Goal: Task Accomplishment & Management: Complete application form

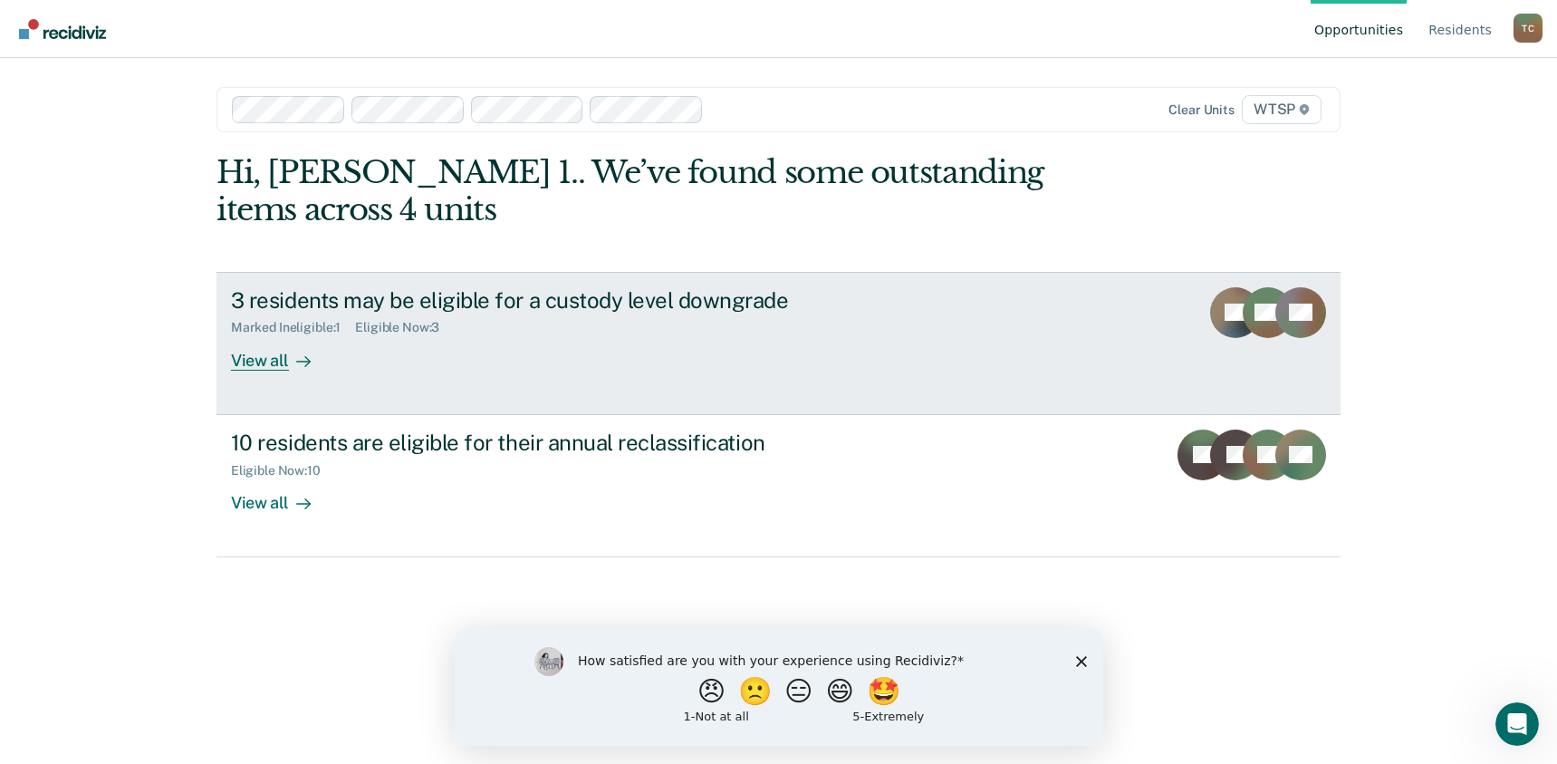
click at [1141, 312] on link "3 residents may be eligible for a custody level downgrade Marked Ineligible : 1…" at bounding box center [779, 343] width 1124 height 143
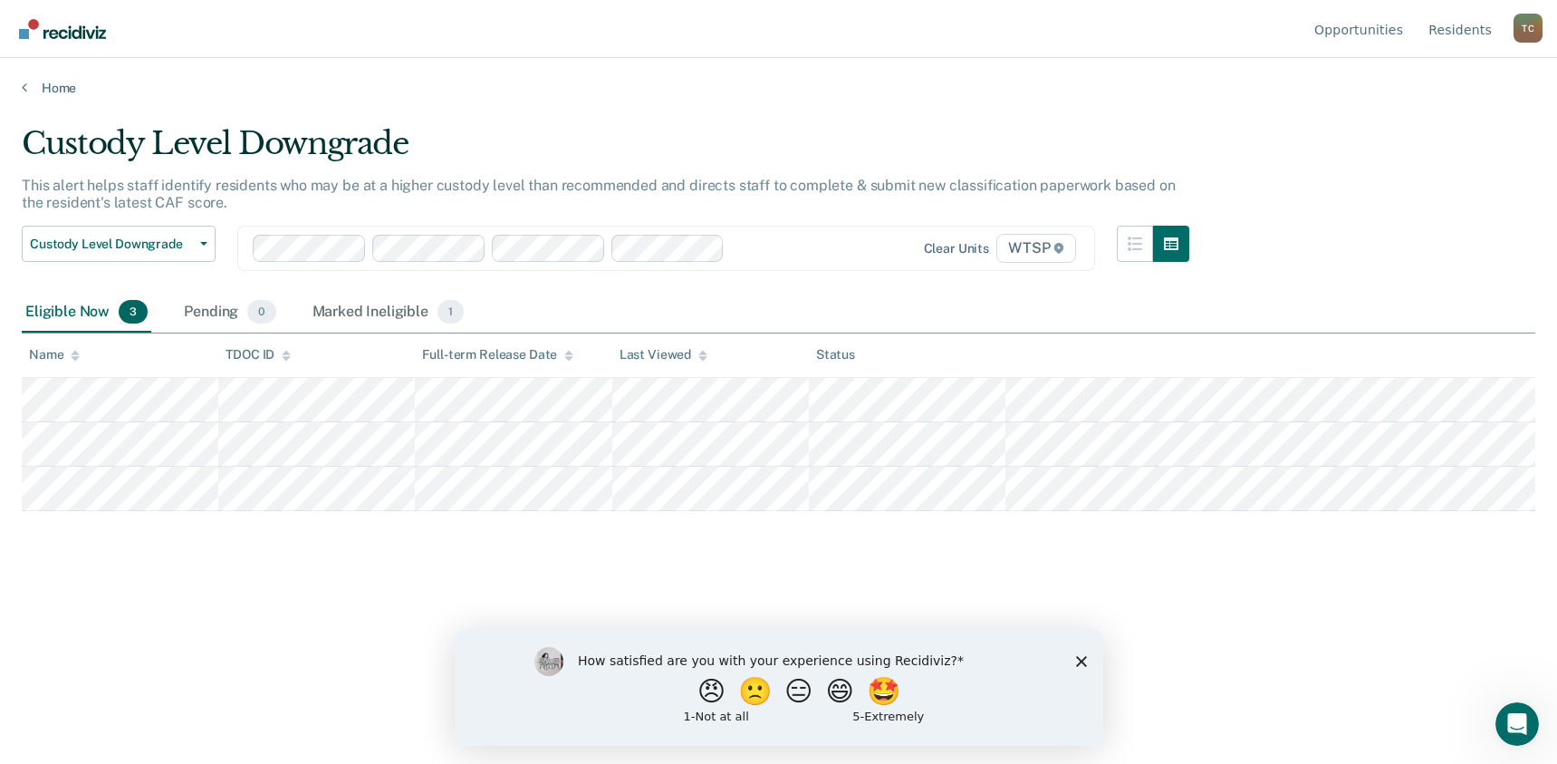
click at [430, 65] on div "Home" at bounding box center [778, 77] width 1557 height 38
click at [1391, 655] on div "Custody Level Downgrade This alert helps staff identify residents who may be at…" at bounding box center [779, 405] width 1514 height 561
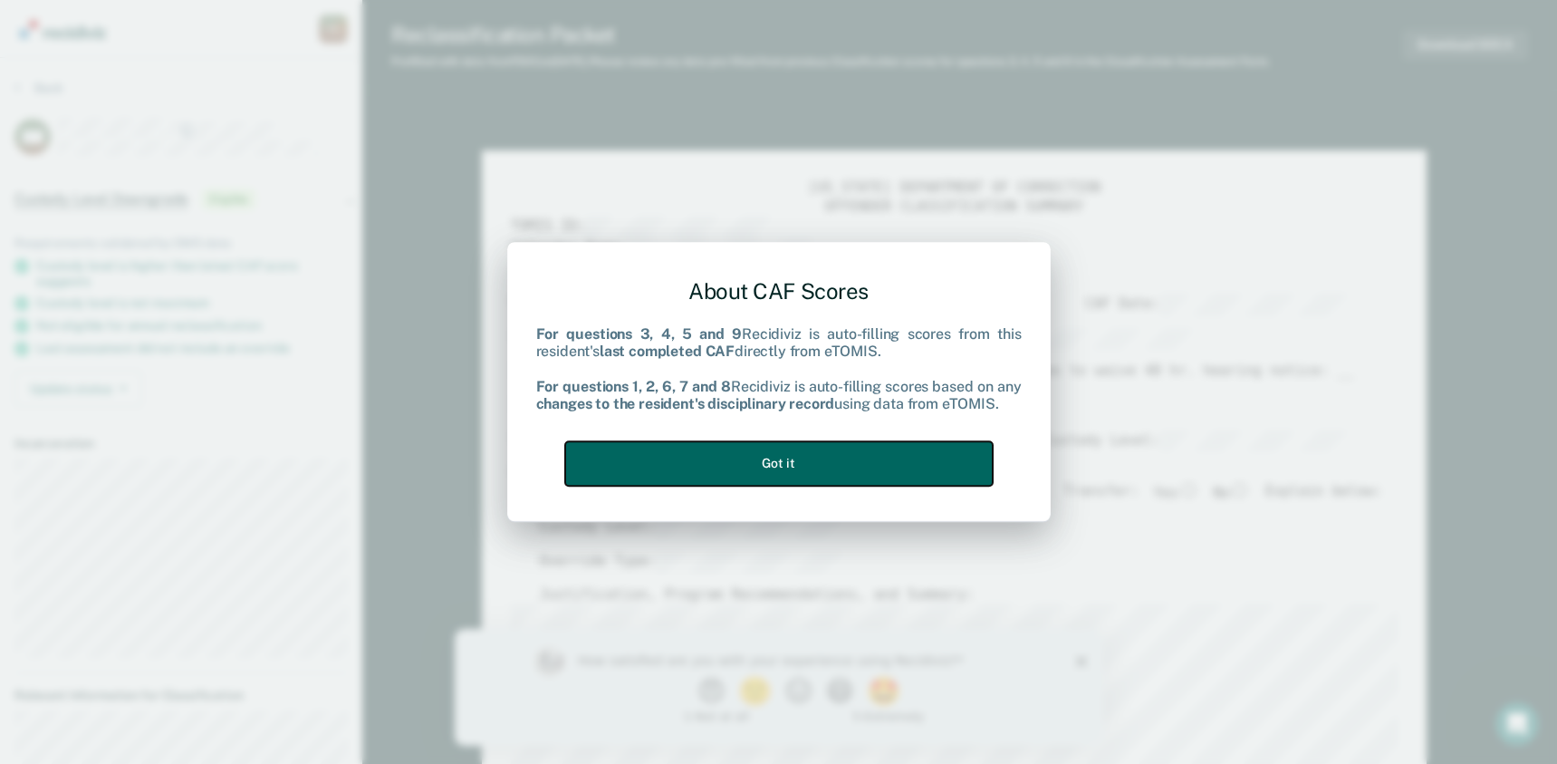
click at [789, 477] on button "Got it" at bounding box center [779, 463] width 428 height 44
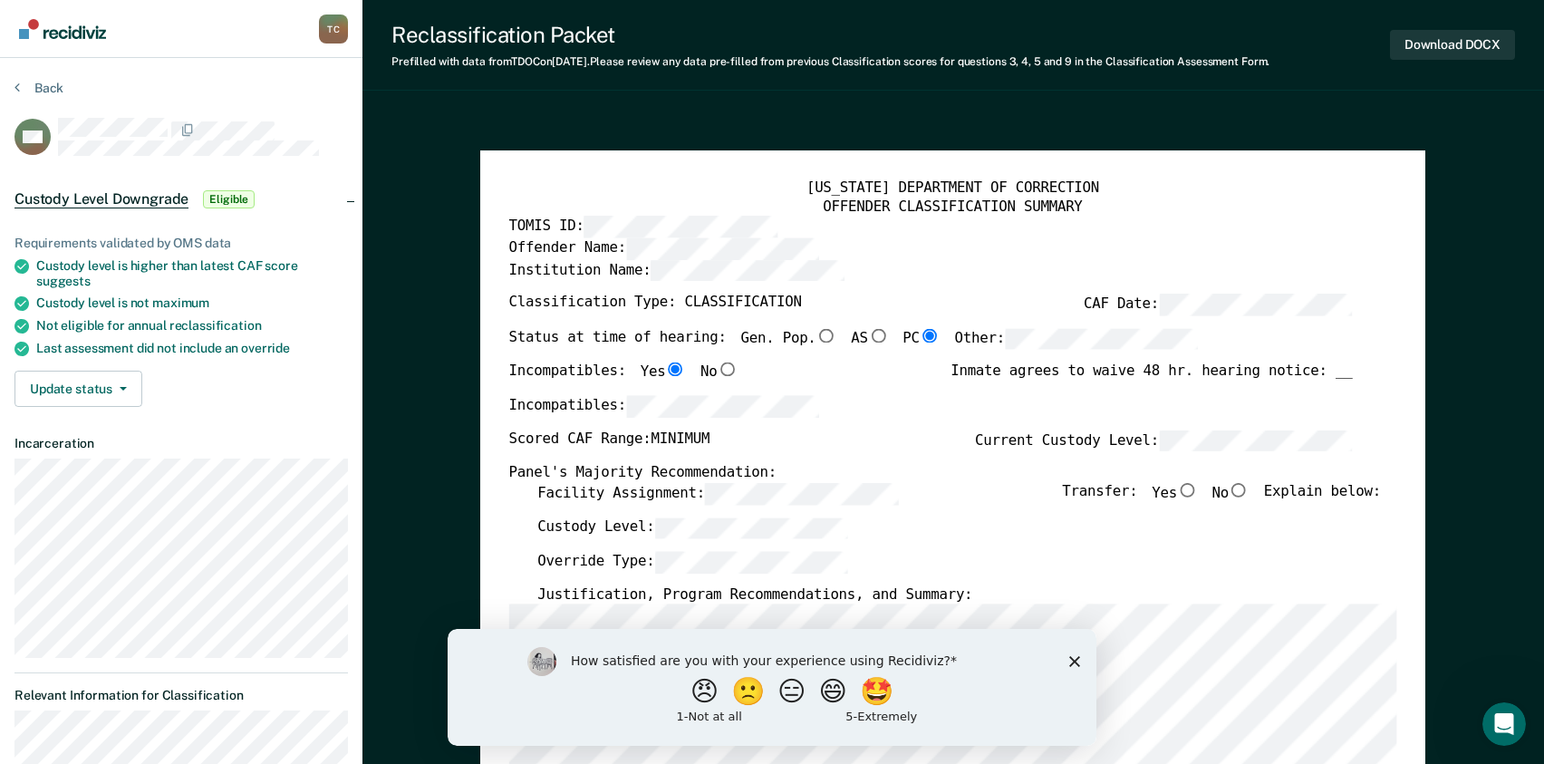
drag, startPoint x: 1072, startPoint y: 663, endPoint x: 1316, endPoint y: 1190, distance: 581.3
click at [1072, 663] on polygon "Close survey" at bounding box center [1074, 660] width 11 height 11
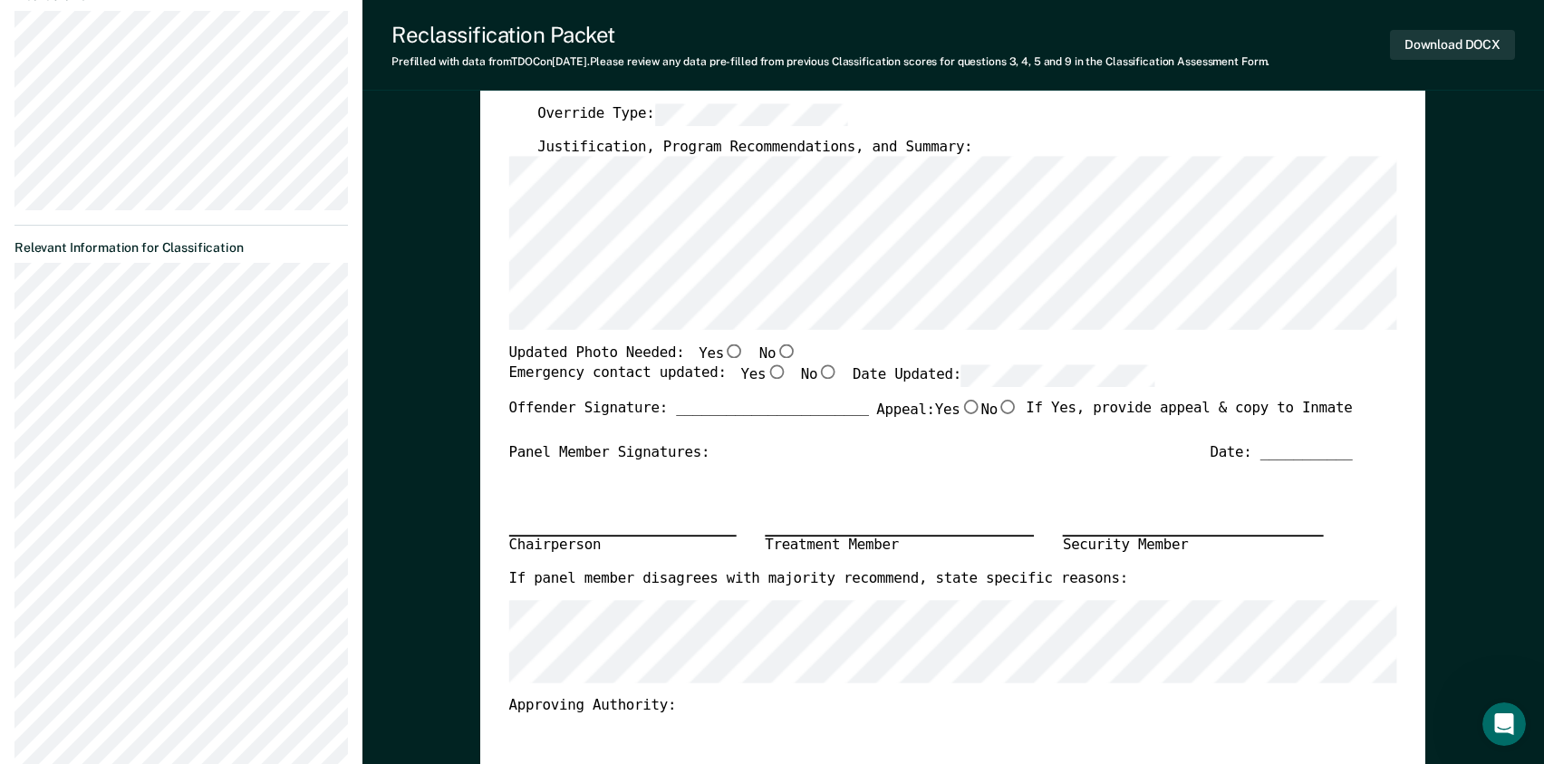
scroll to position [453, 0]
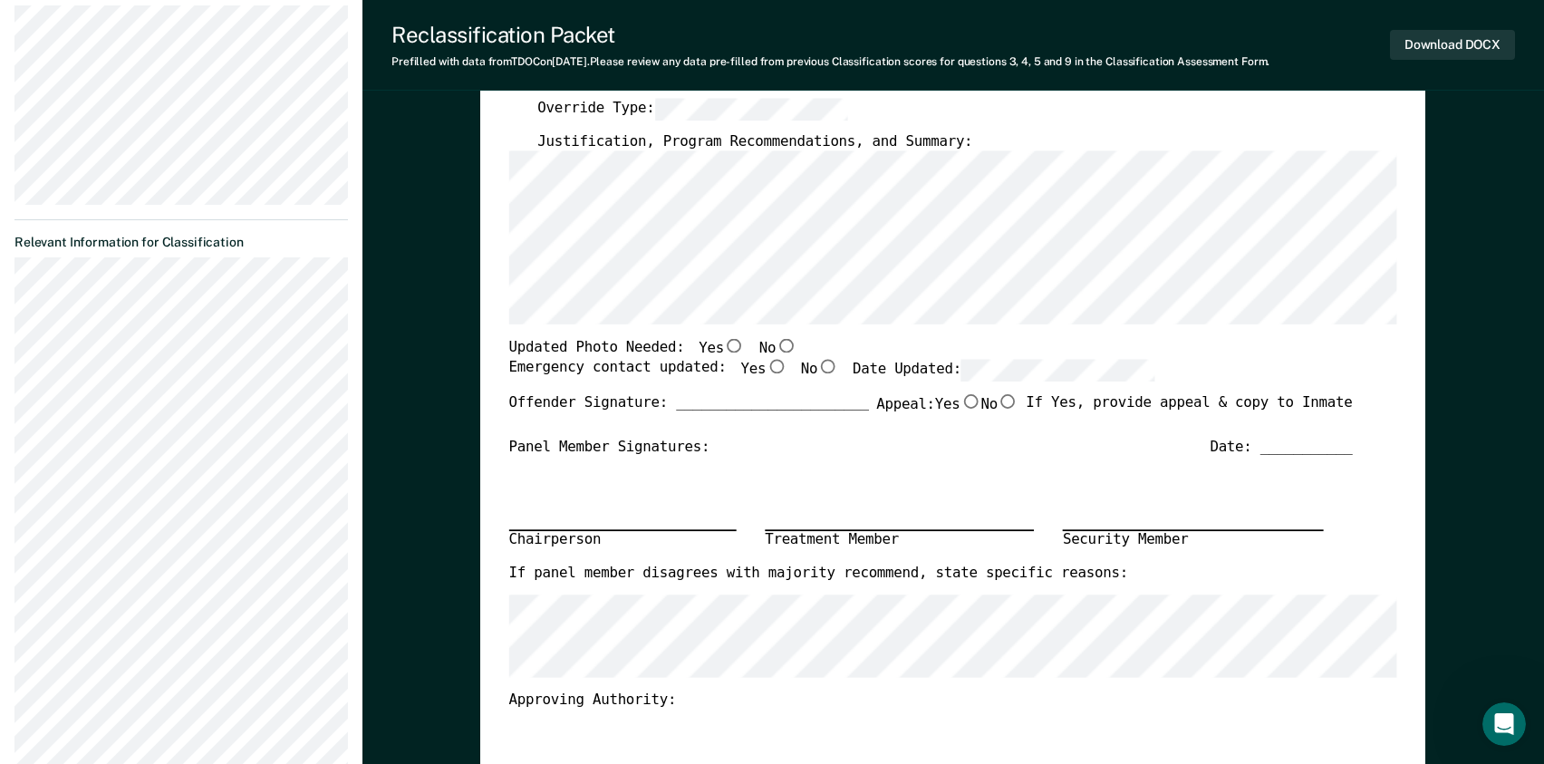
click at [776, 344] on input "No" at bounding box center [786, 346] width 21 height 14
type textarea "x"
radio input "true"
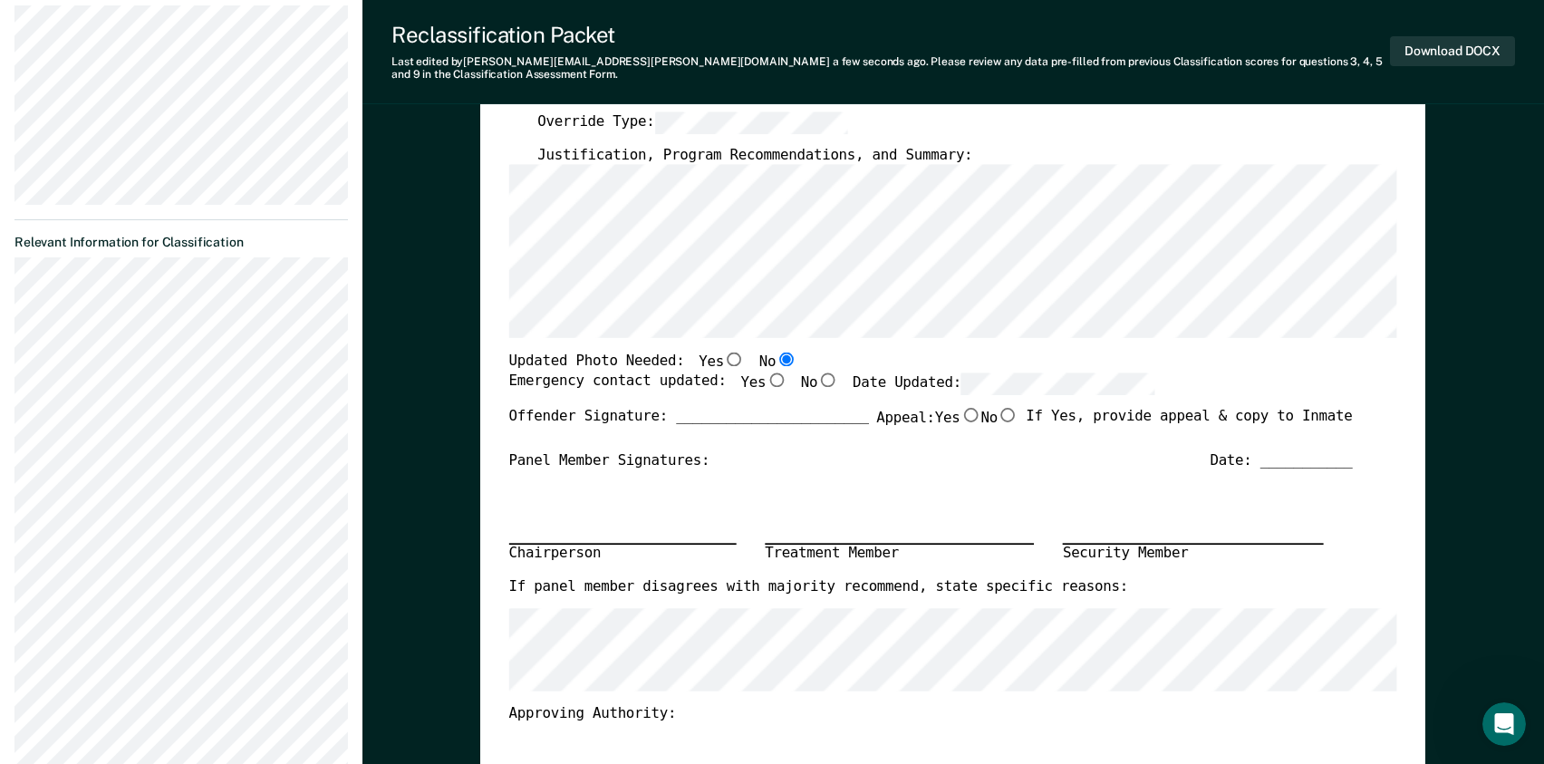
click at [766, 372] on input "Yes" at bounding box center [776, 379] width 21 height 14
type textarea "x"
radio input "true"
click at [1001, 407] on input "No" at bounding box center [1007, 414] width 21 height 14
type textarea "x"
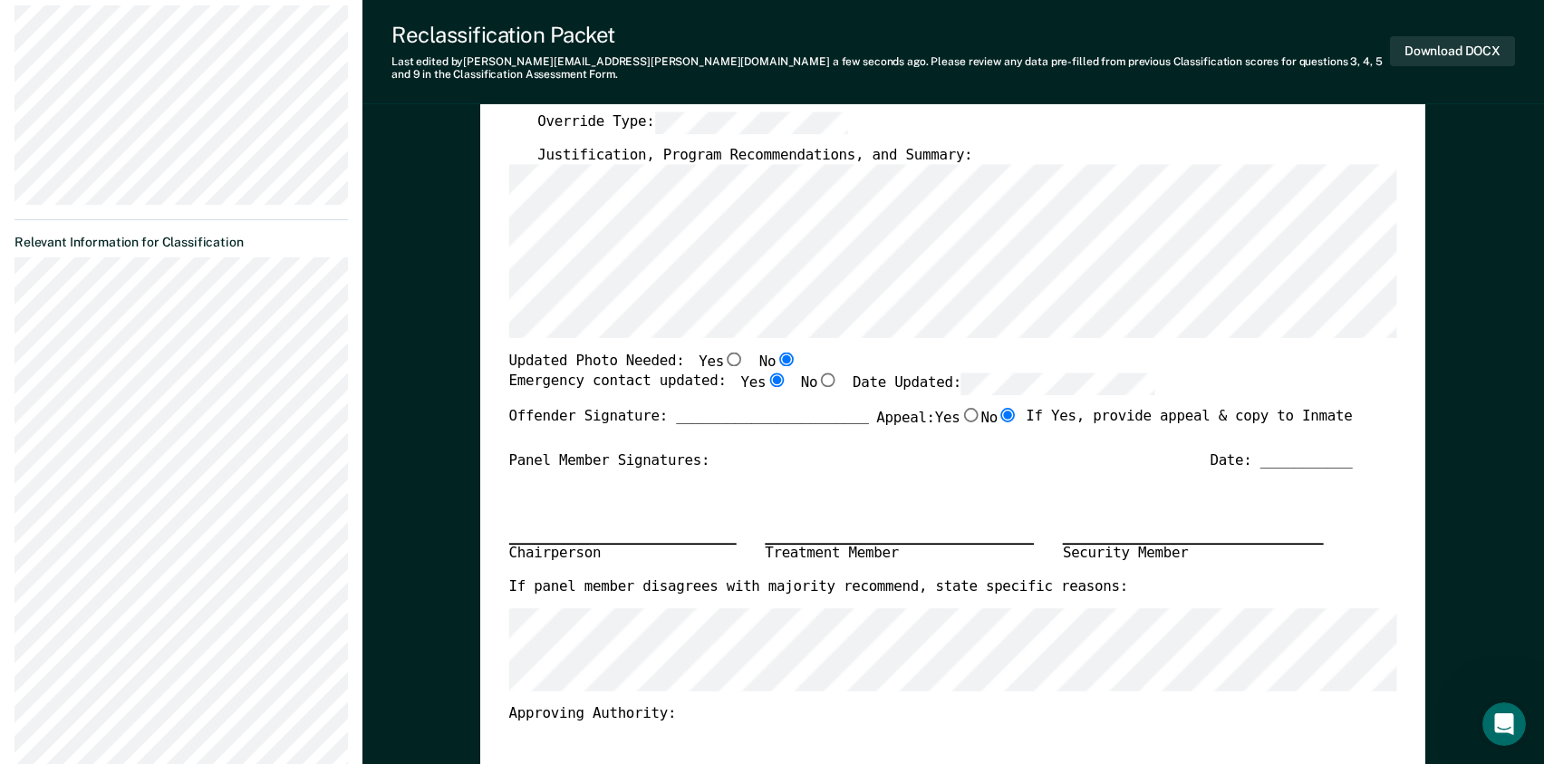
radio input "true"
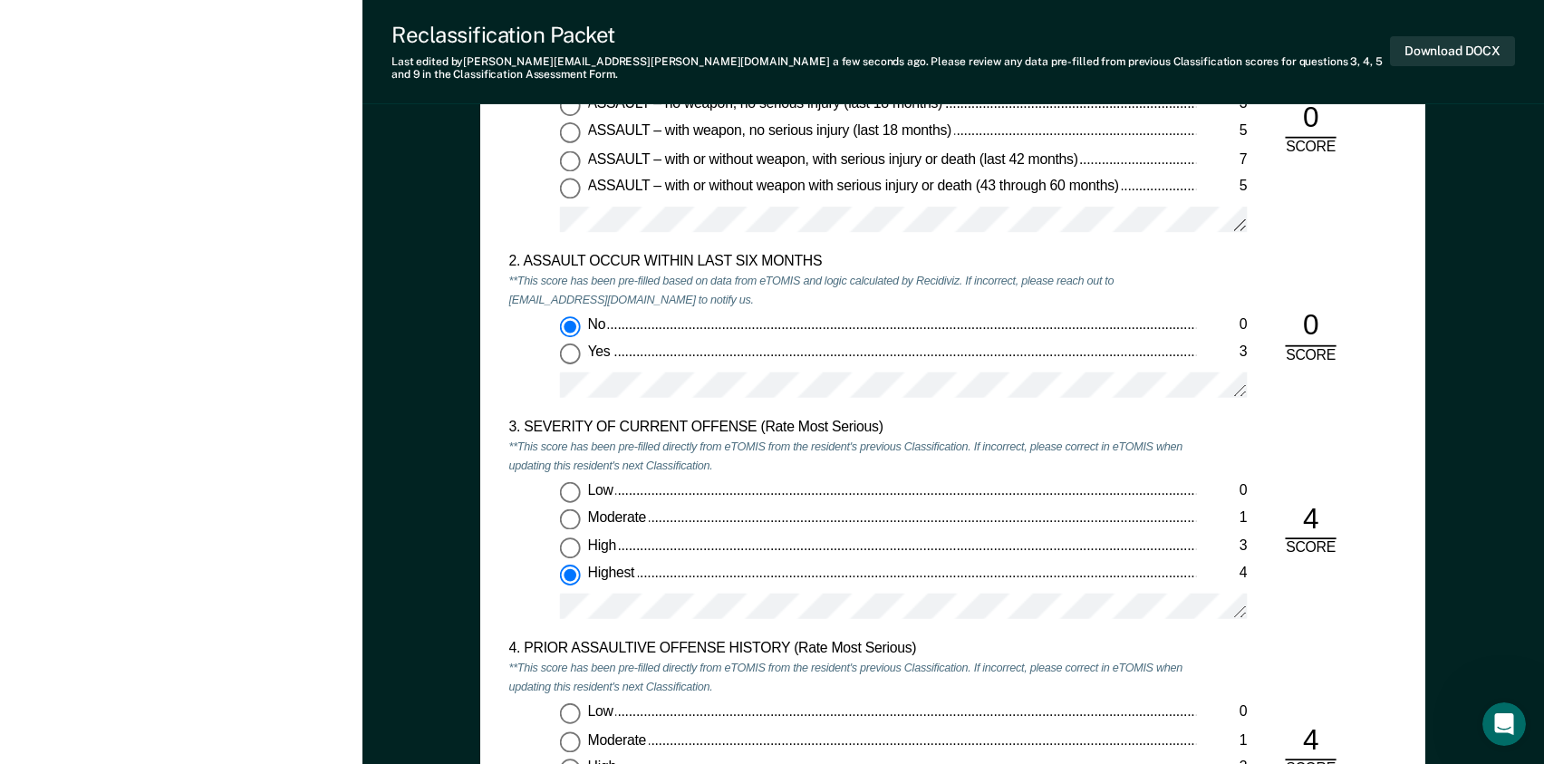
scroll to position [1540, 0]
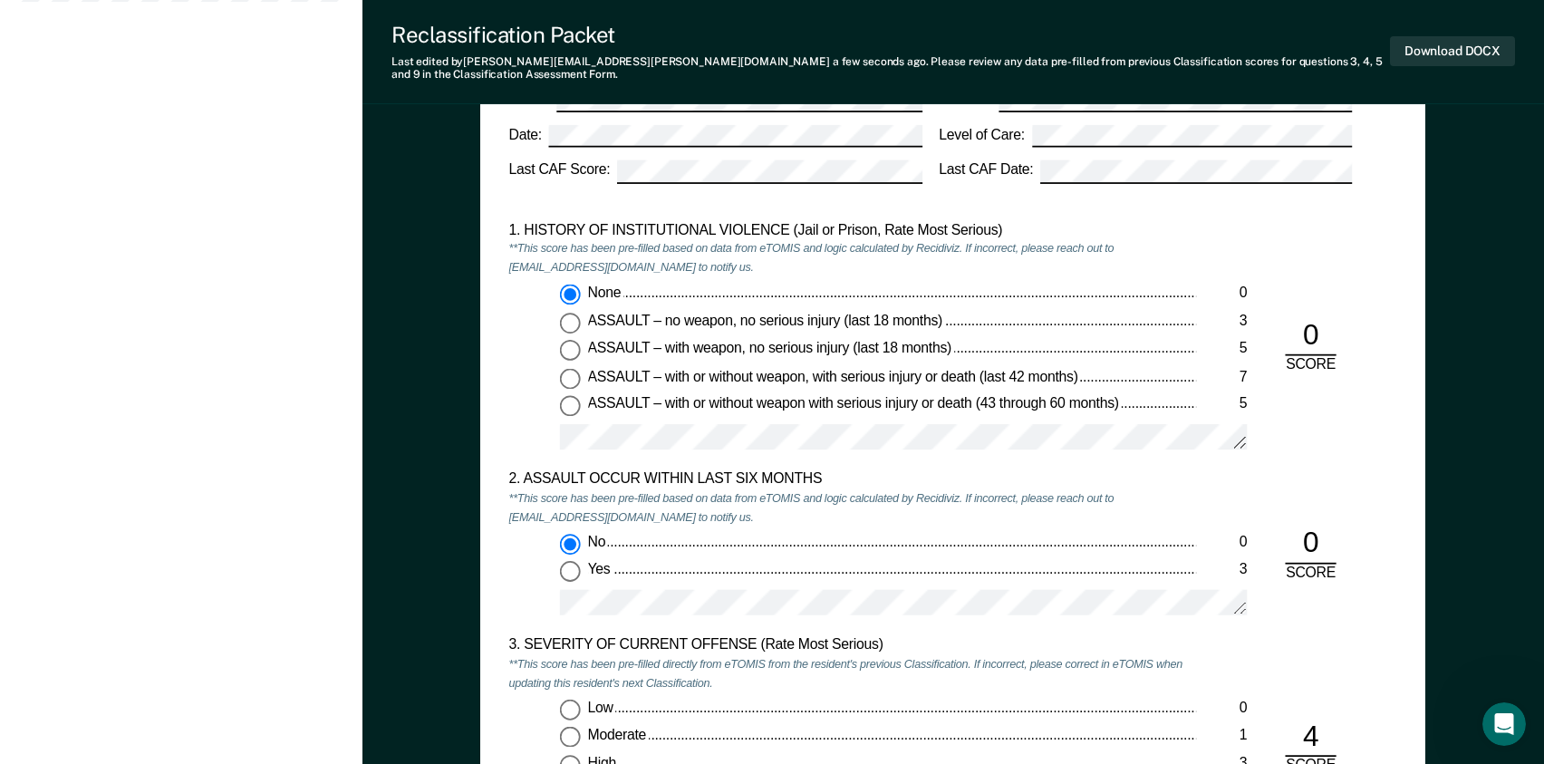
scroll to position [1812, 0]
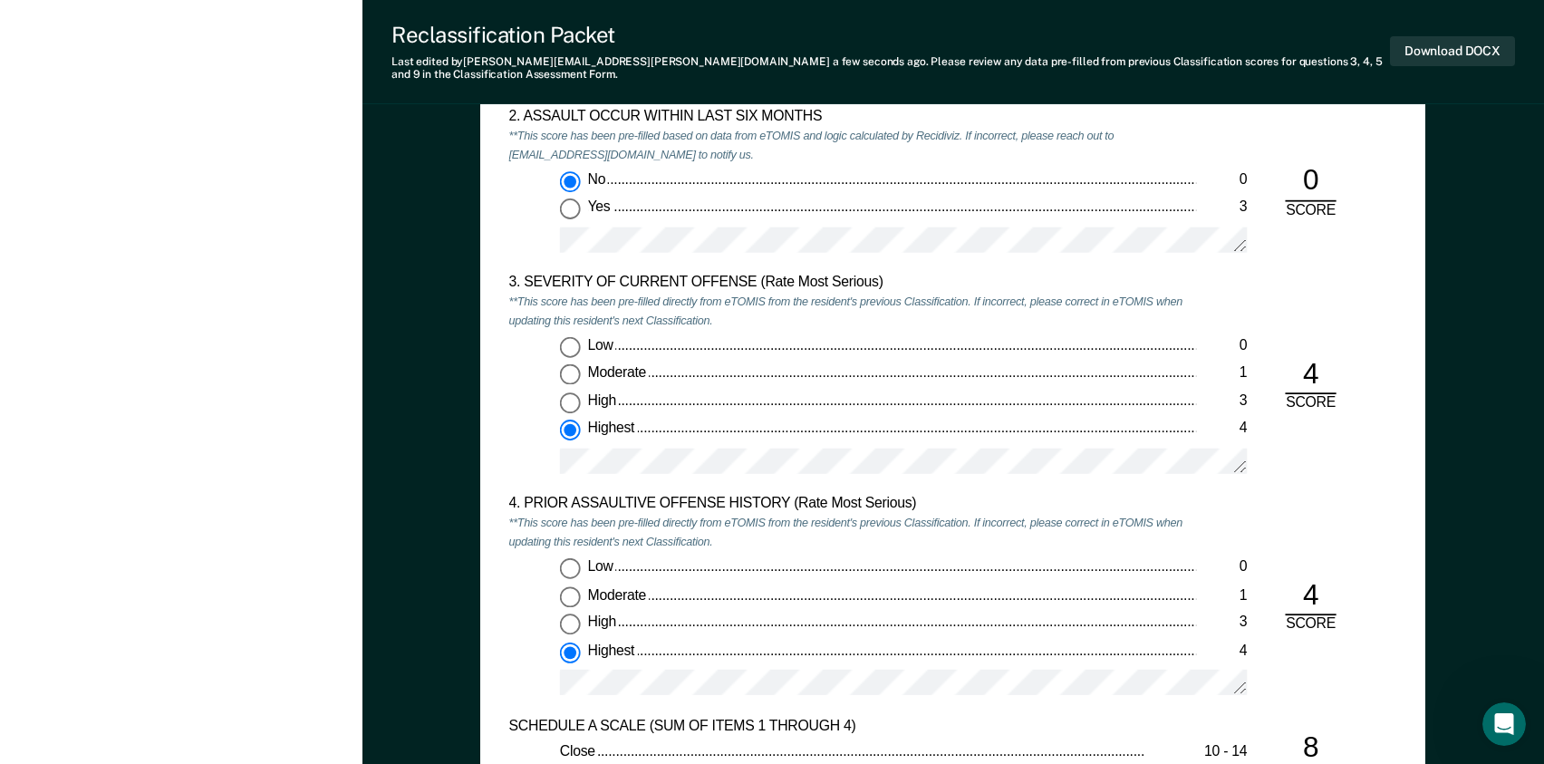
click at [523, 604] on div "Low 0 Moderate 1 High 3 Highest 4" at bounding box center [853, 633] width 688 height 151
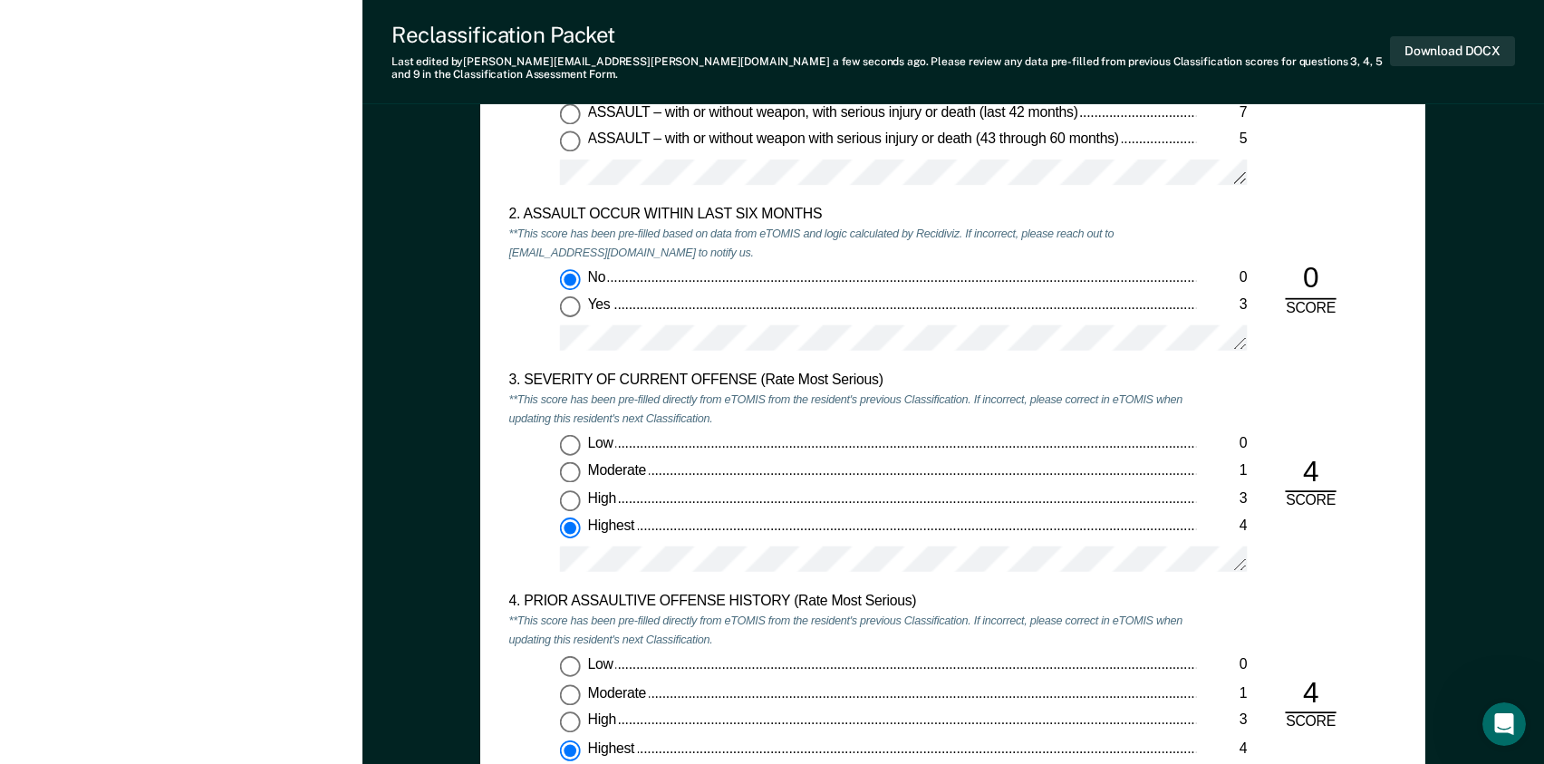
scroll to position [1540, 0]
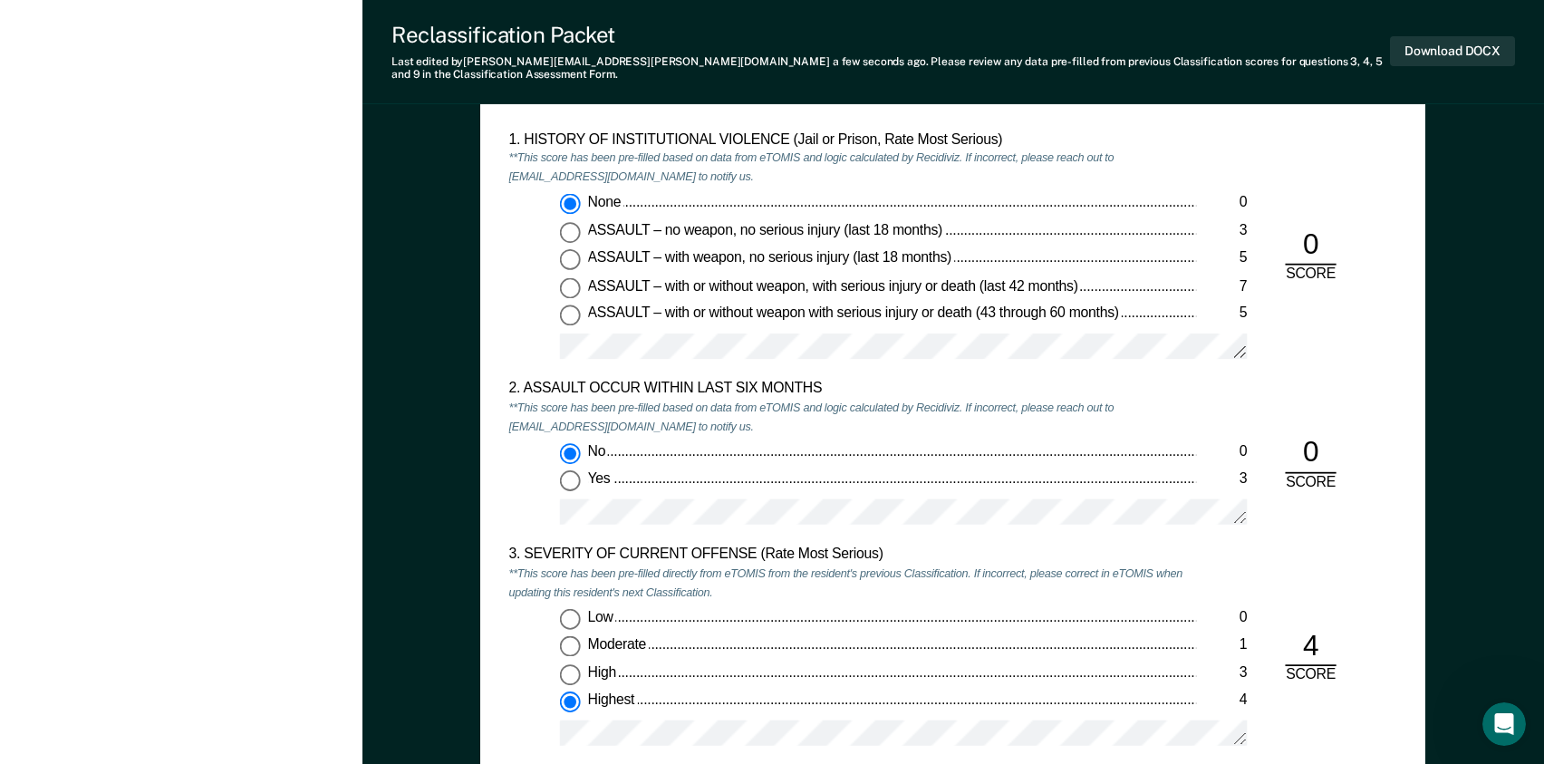
click at [525, 628] on div "Low 0 Moderate 1 High 3 Highest 4" at bounding box center [853, 683] width 688 height 151
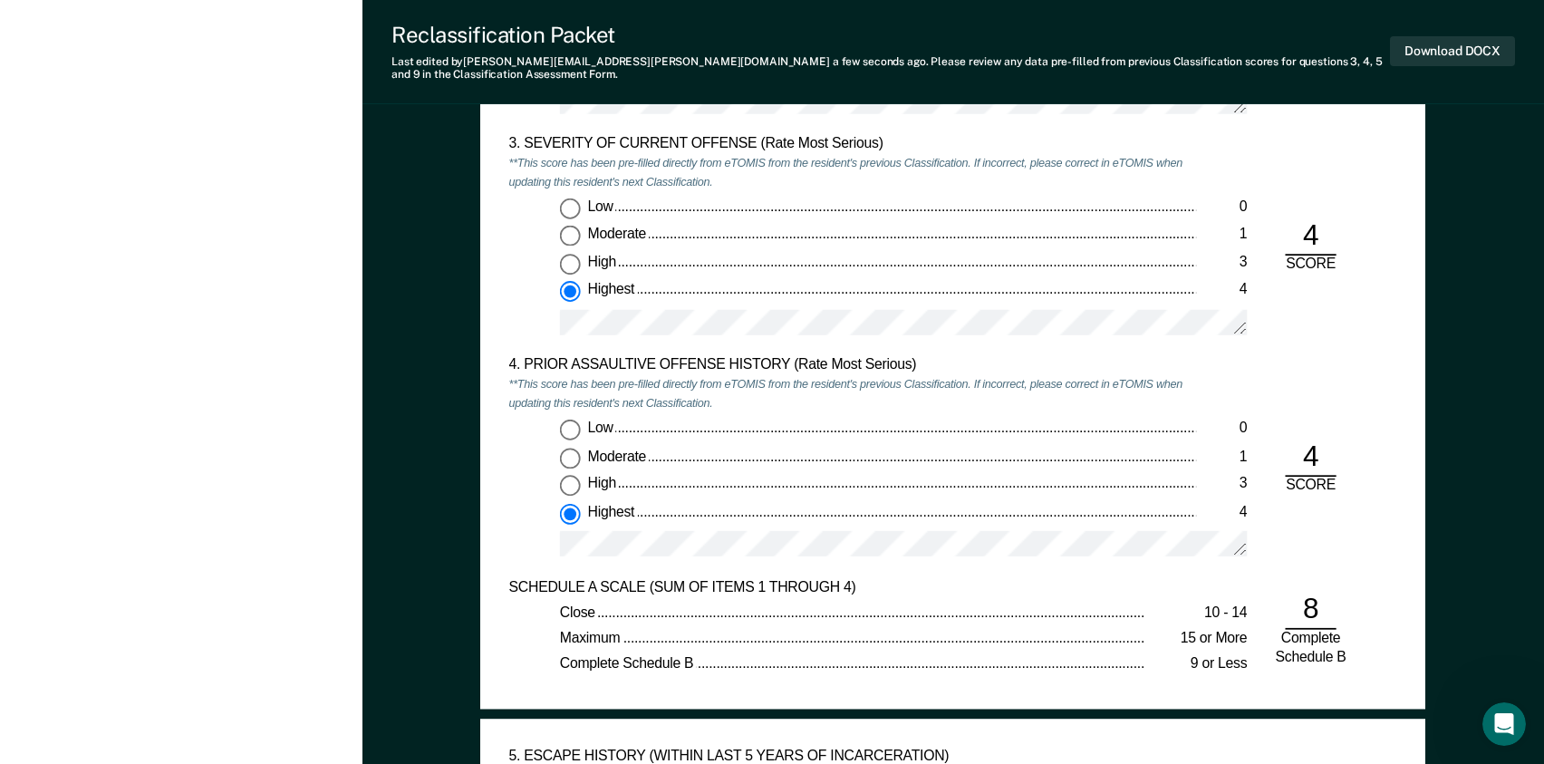
scroll to position [1993, 0]
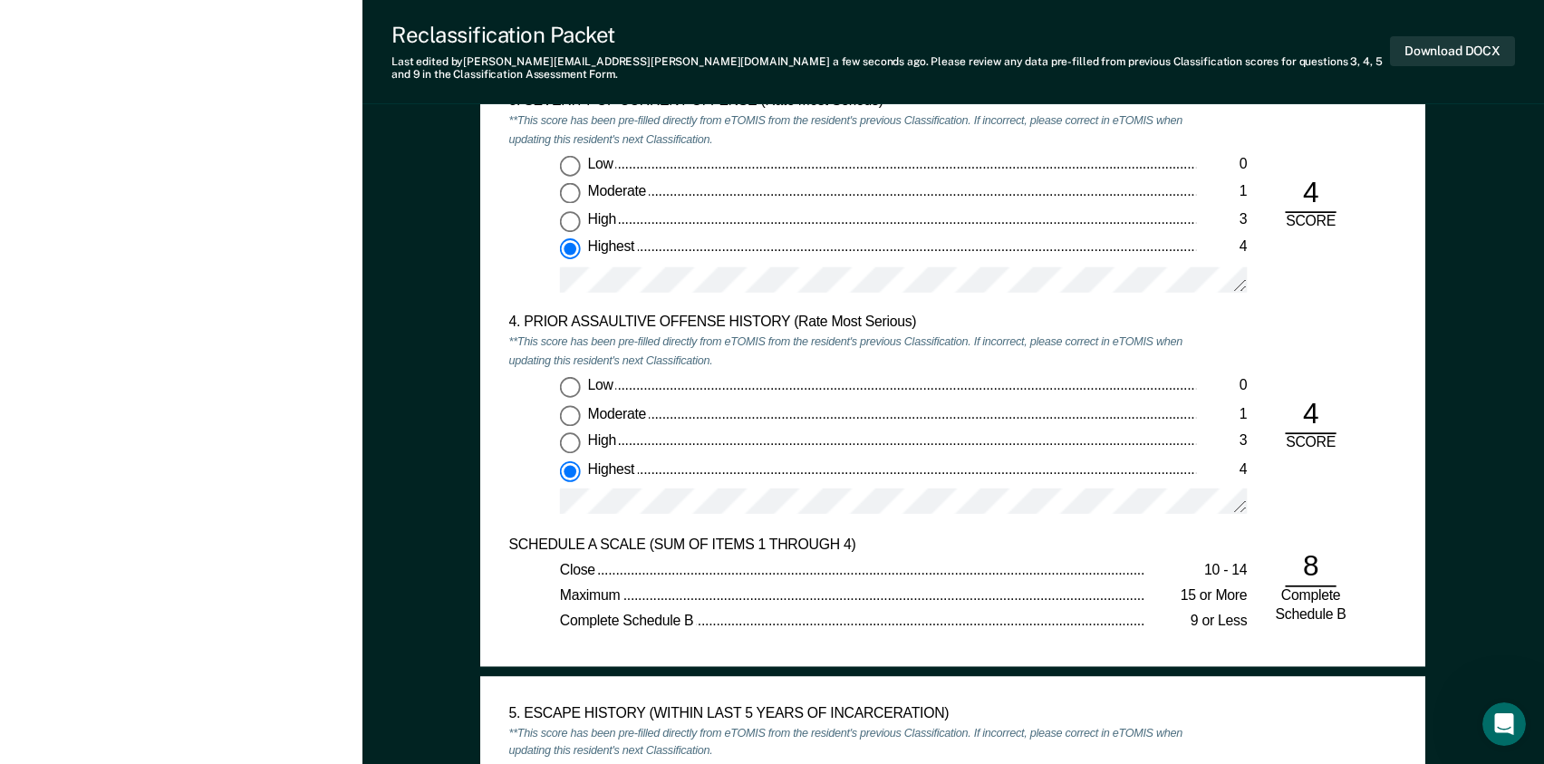
click at [203, 462] on div "[PERSON_NAME] 1. [PERSON_NAME] Profile How it works Log Out Back MS Custody Lev…" at bounding box center [181, 654] width 362 height 5295
click at [1000, 517] on div "4. PRIOR ASSAULTIVE OFFENSE HISTORY (Rate Most Serious) **This score has been p…" at bounding box center [853, 423] width 688 height 221
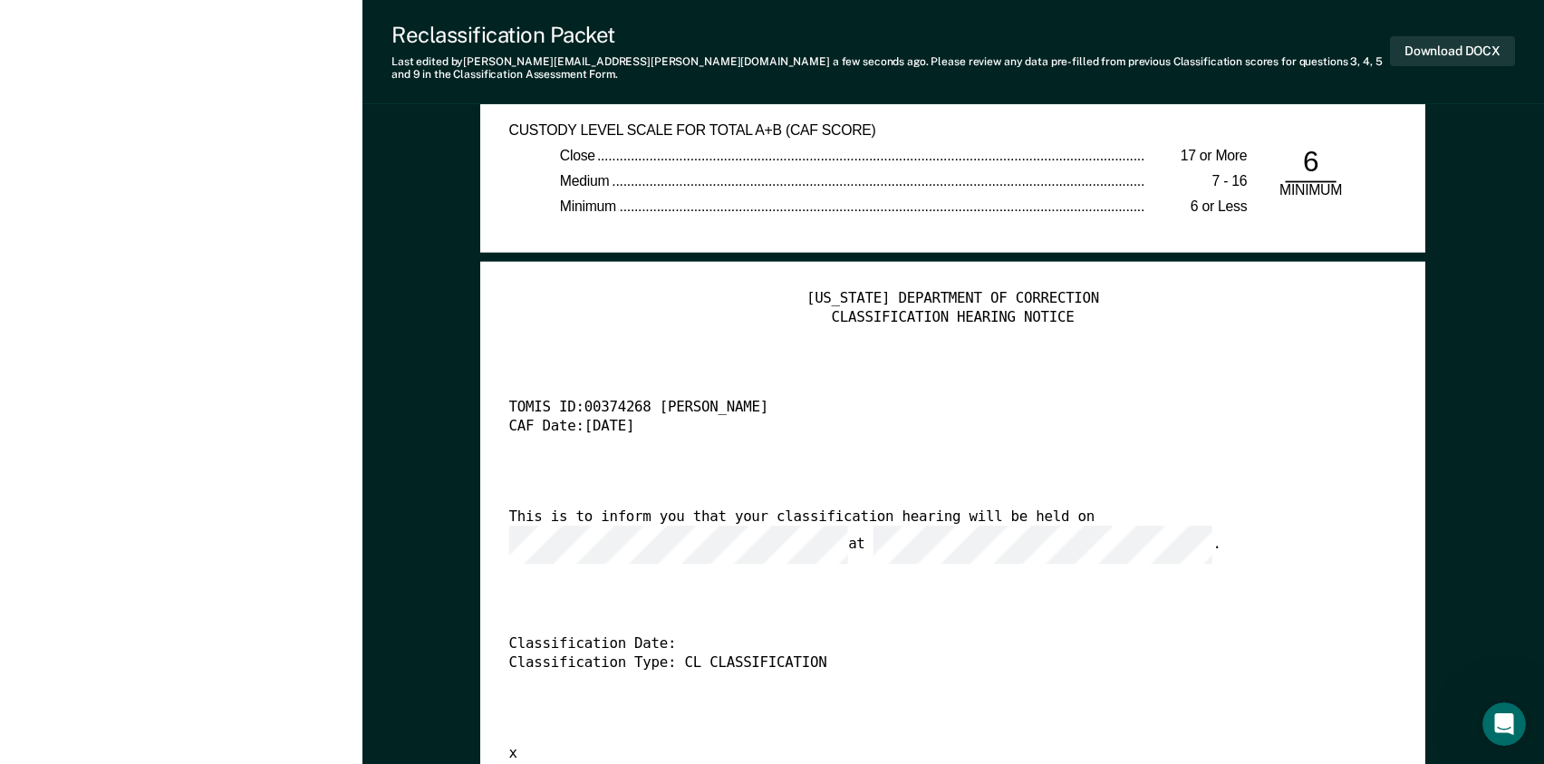
scroll to position [3715, 0]
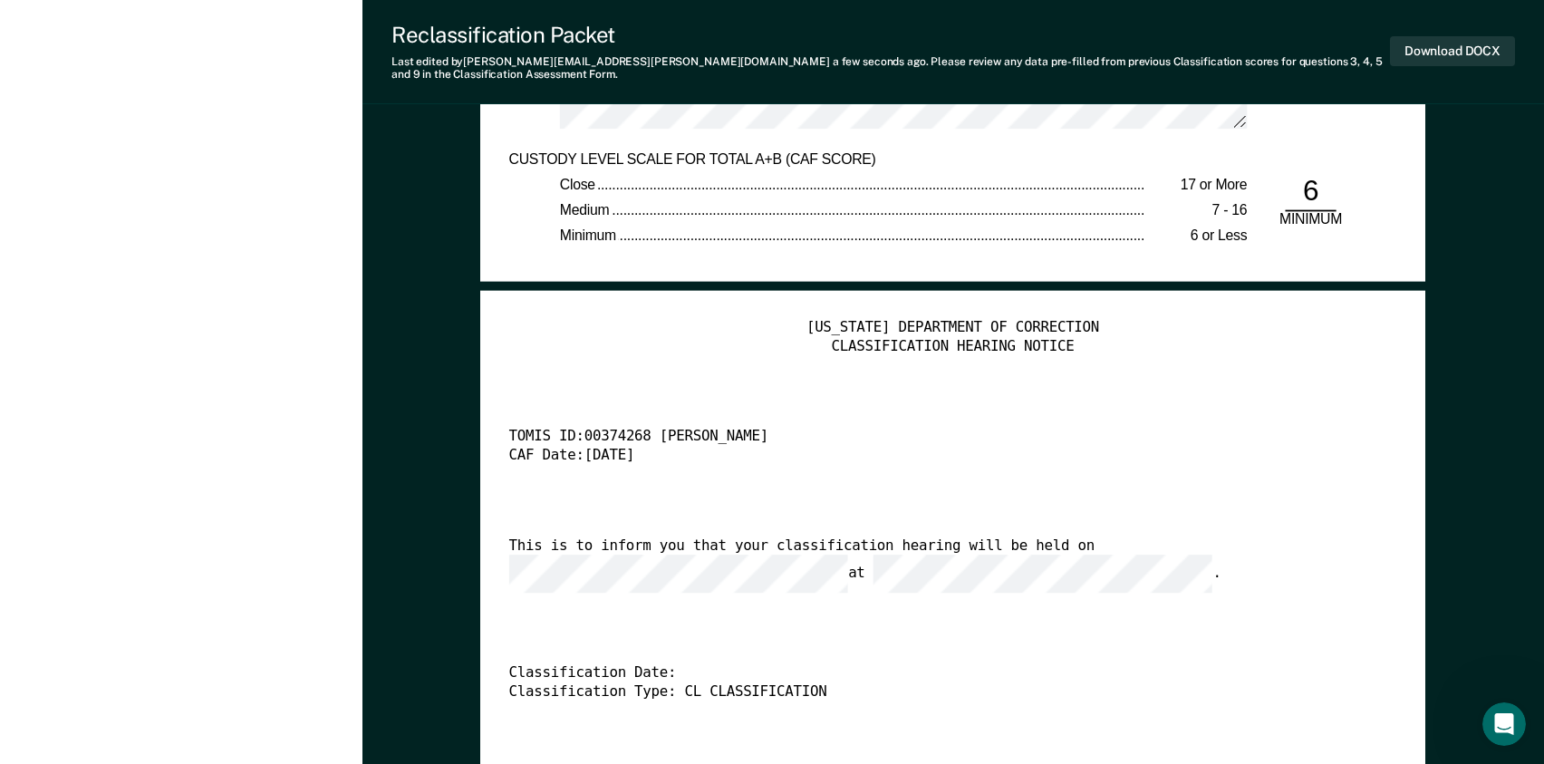
click at [983, 665] on div "Classification Date:" at bounding box center [930, 674] width 843 height 19
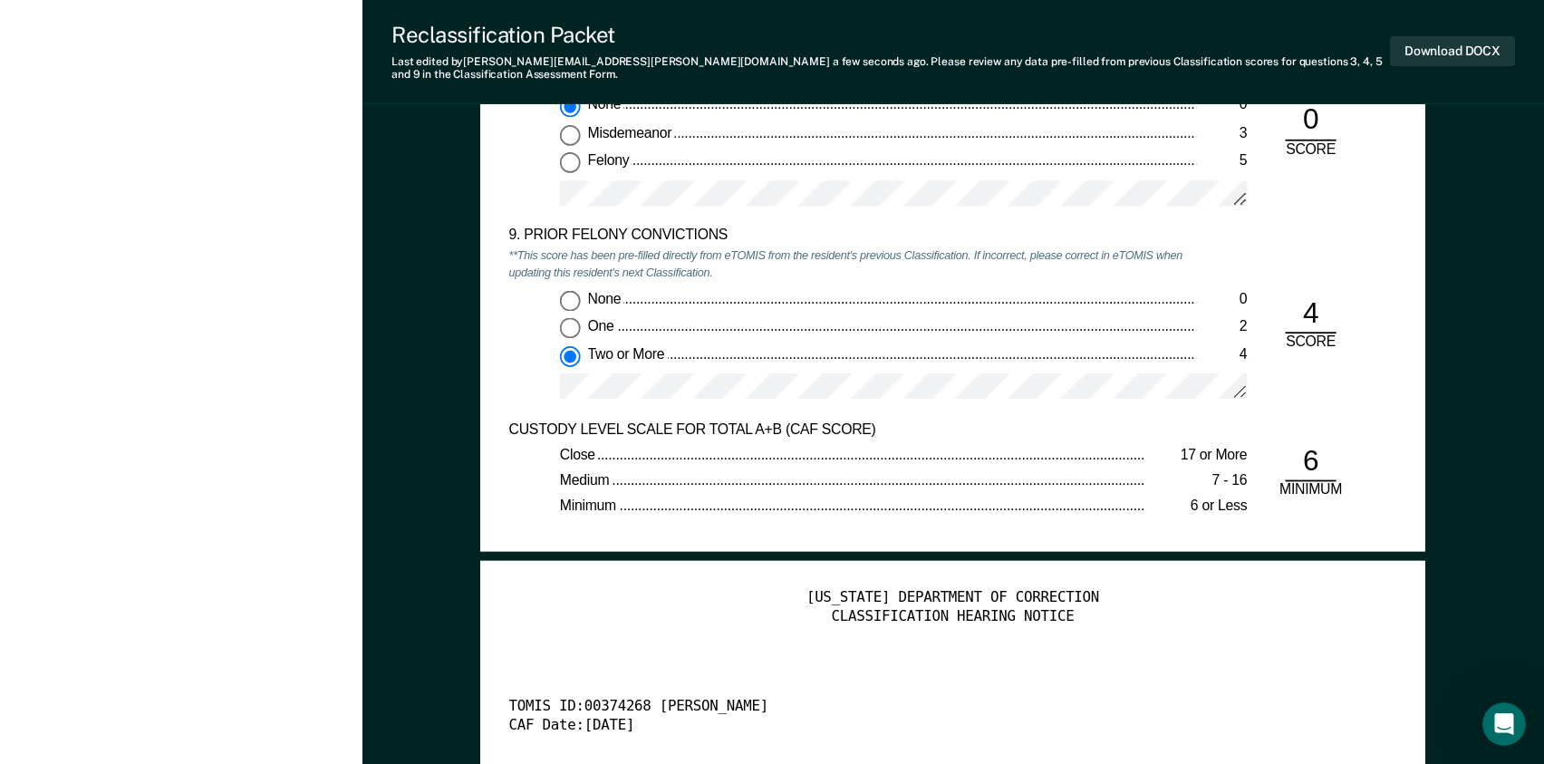
scroll to position [3443, 0]
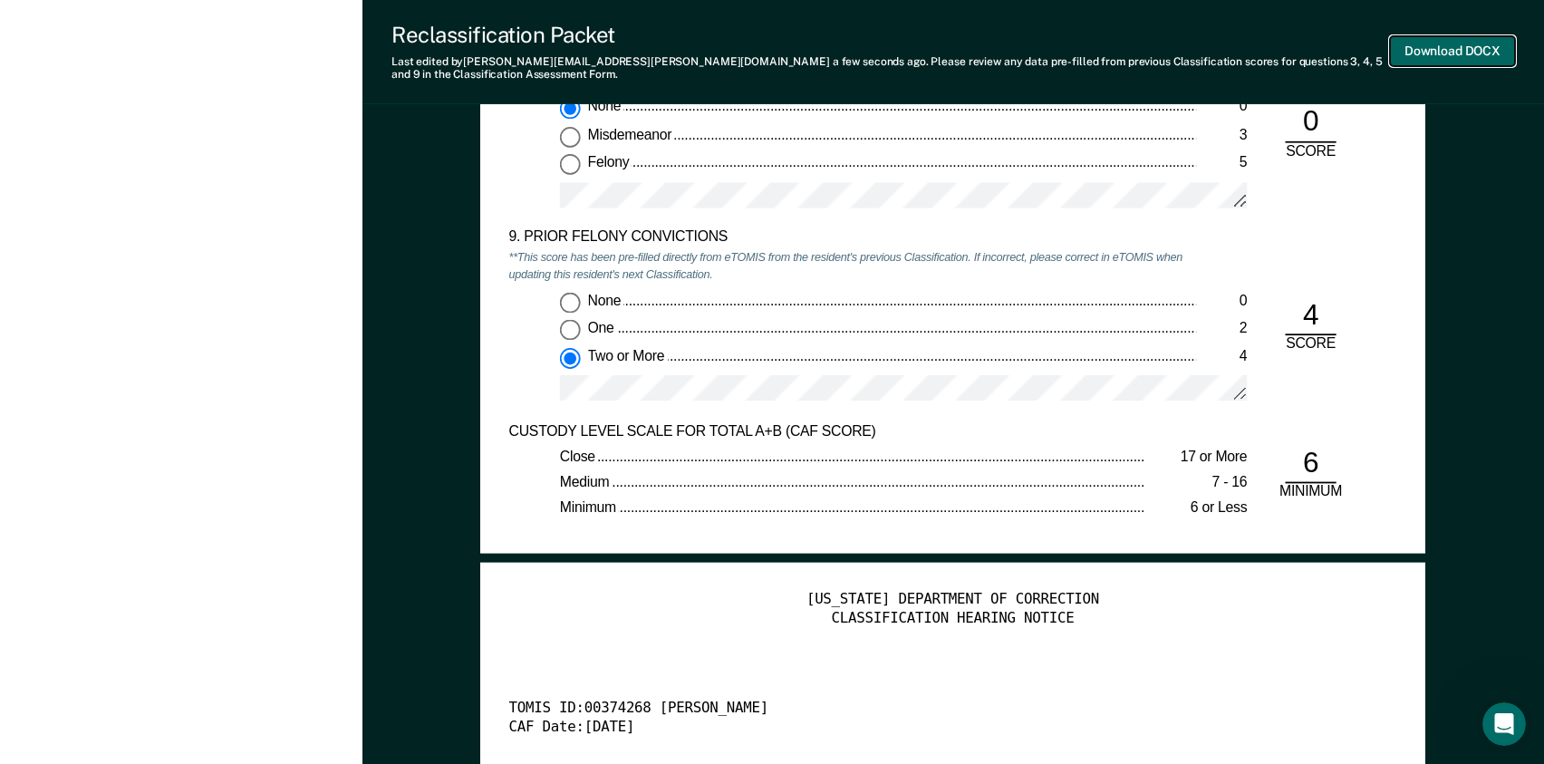
click at [1412, 48] on button "Download DOCX" at bounding box center [1452, 51] width 125 height 30
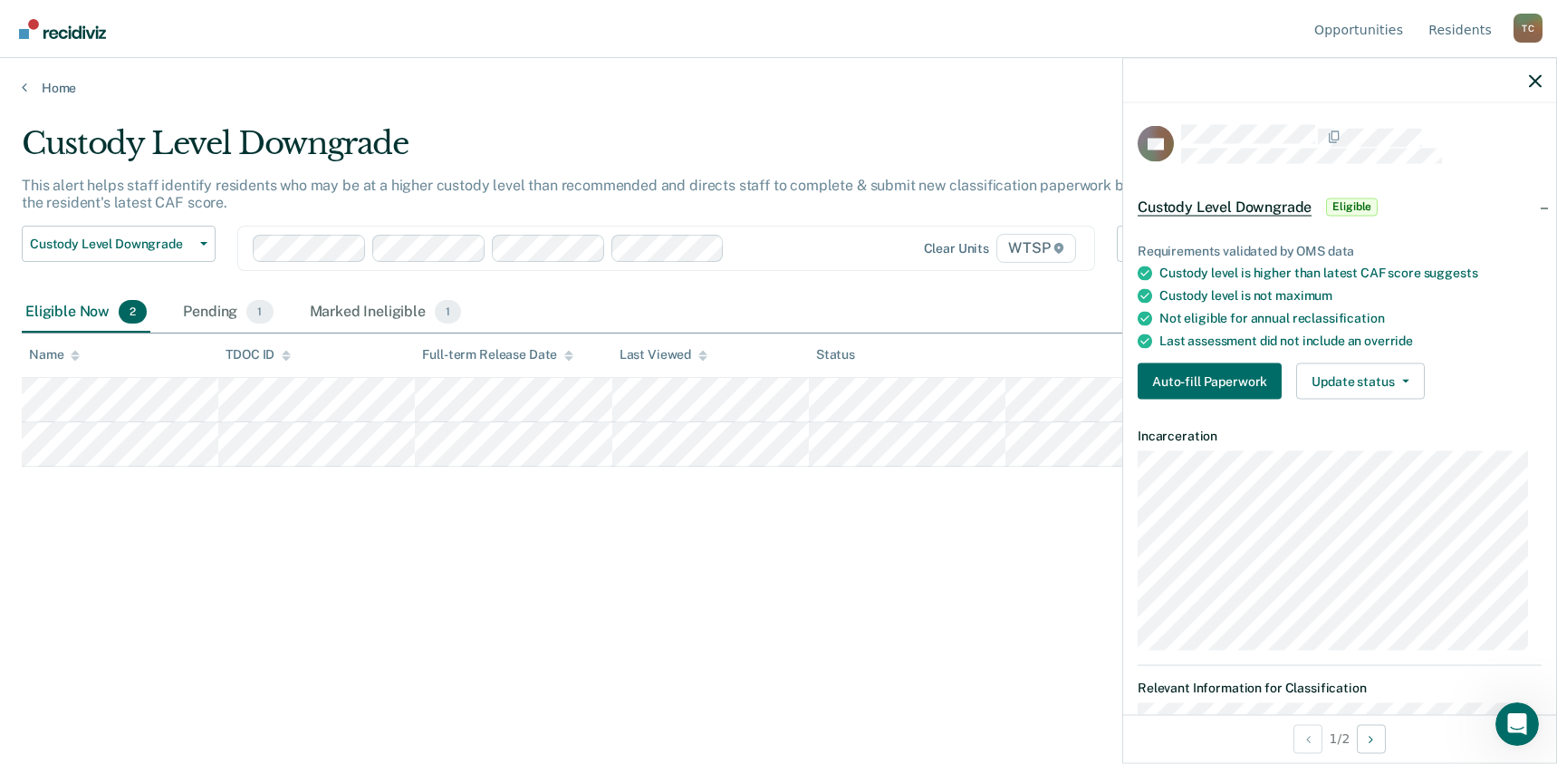
click at [1021, 636] on div "Custody Level Downgrade This alert helps staff identify residents who may be at…" at bounding box center [779, 405] width 1514 height 561
click at [1224, 381] on button "Auto-fill Paperwork" at bounding box center [1210, 381] width 144 height 36
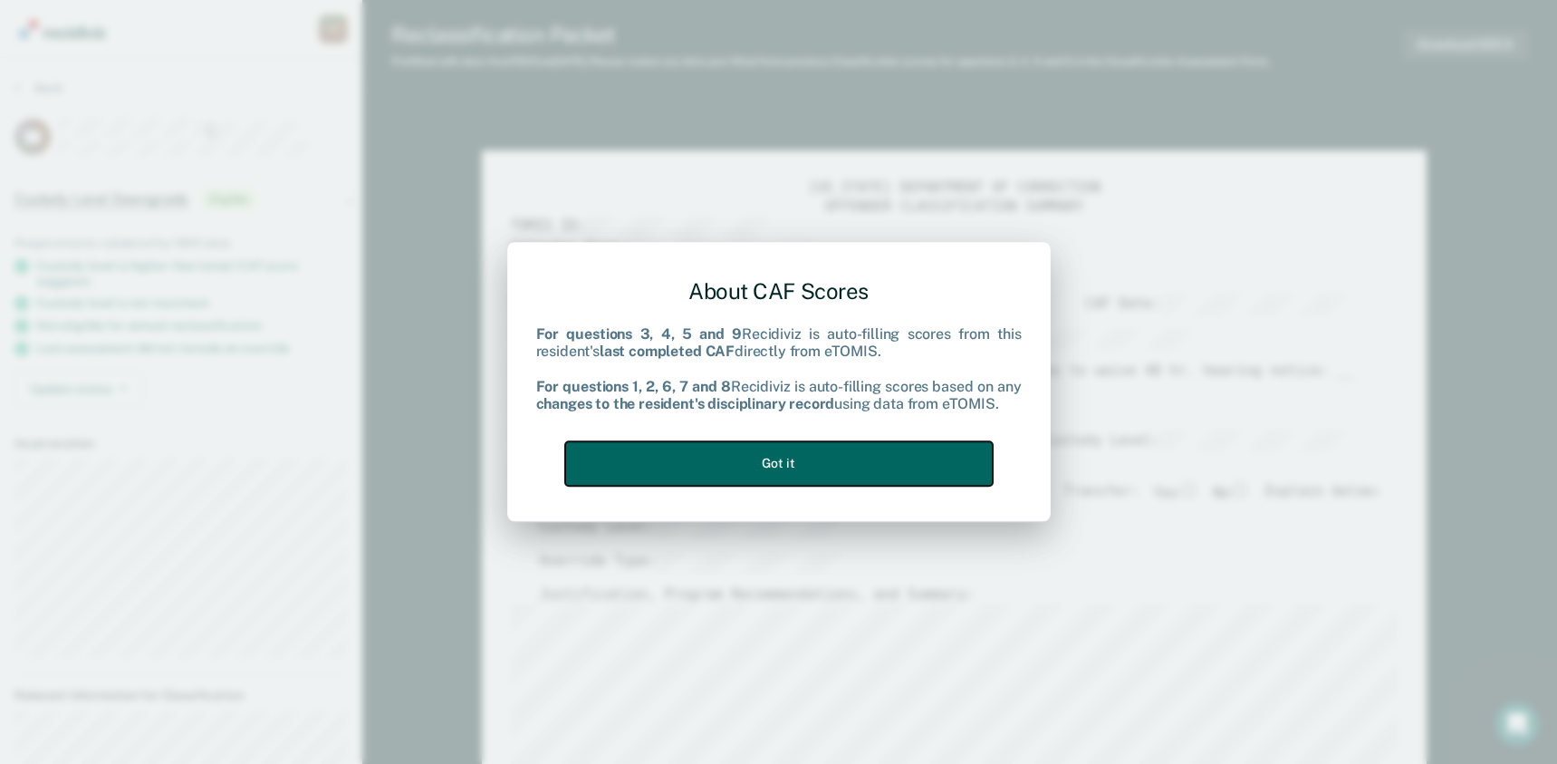
click at [718, 473] on button "Got it" at bounding box center [779, 463] width 428 height 44
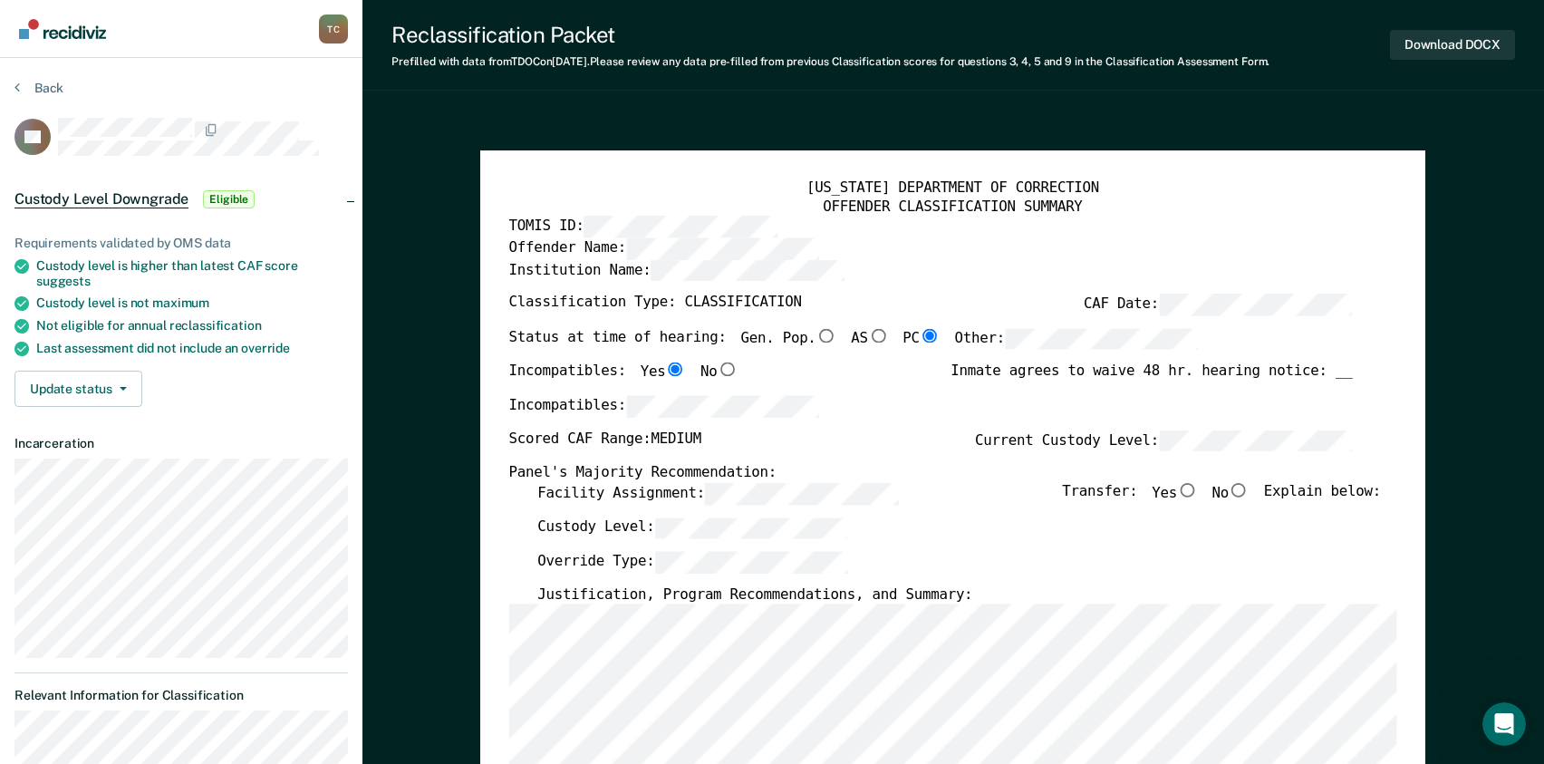
click at [1198, 491] on input "Yes" at bounding box center [1187, 490] width 21 height 14
type textarea "x"
radio input "true"
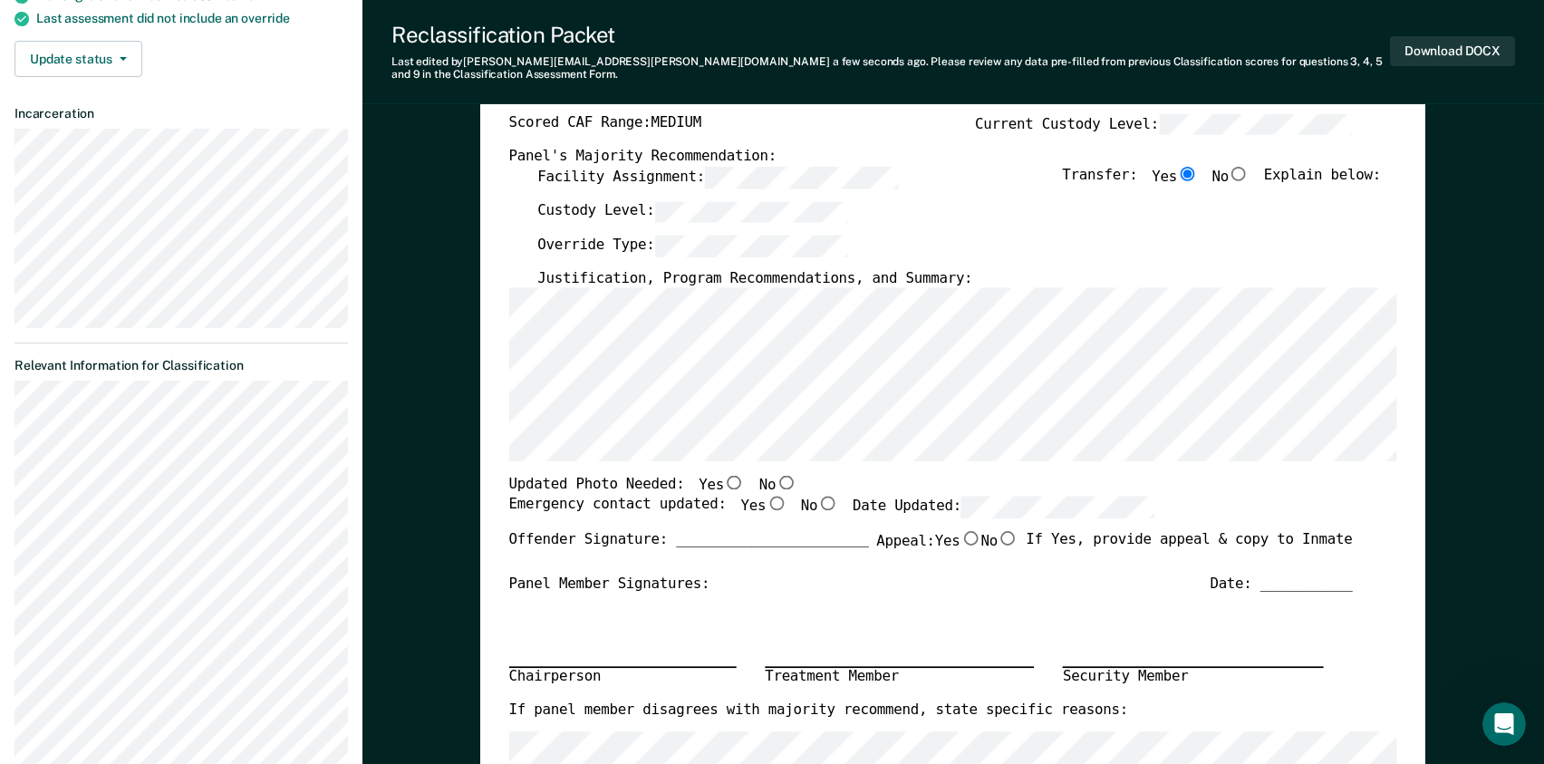
scroll to position [362, 0]
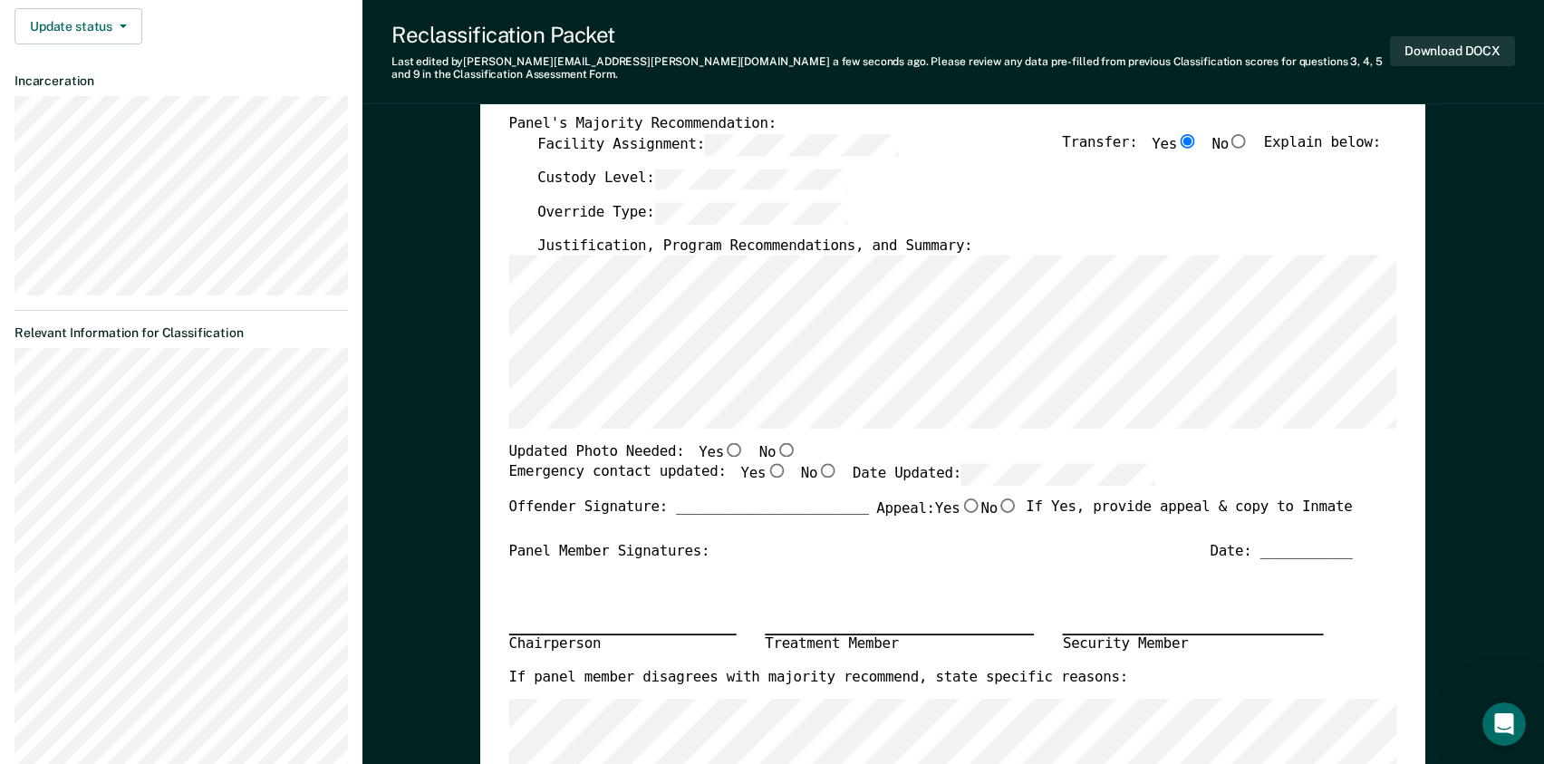
click at [776, 443] on input "No" at bounding box center [786, 450] width 21 height 14
type textarea "x"
radio input "true"
click at [766, 463] on input "Yes" at bounding box center [776, 470] width 21 height 14
type textarea "x"
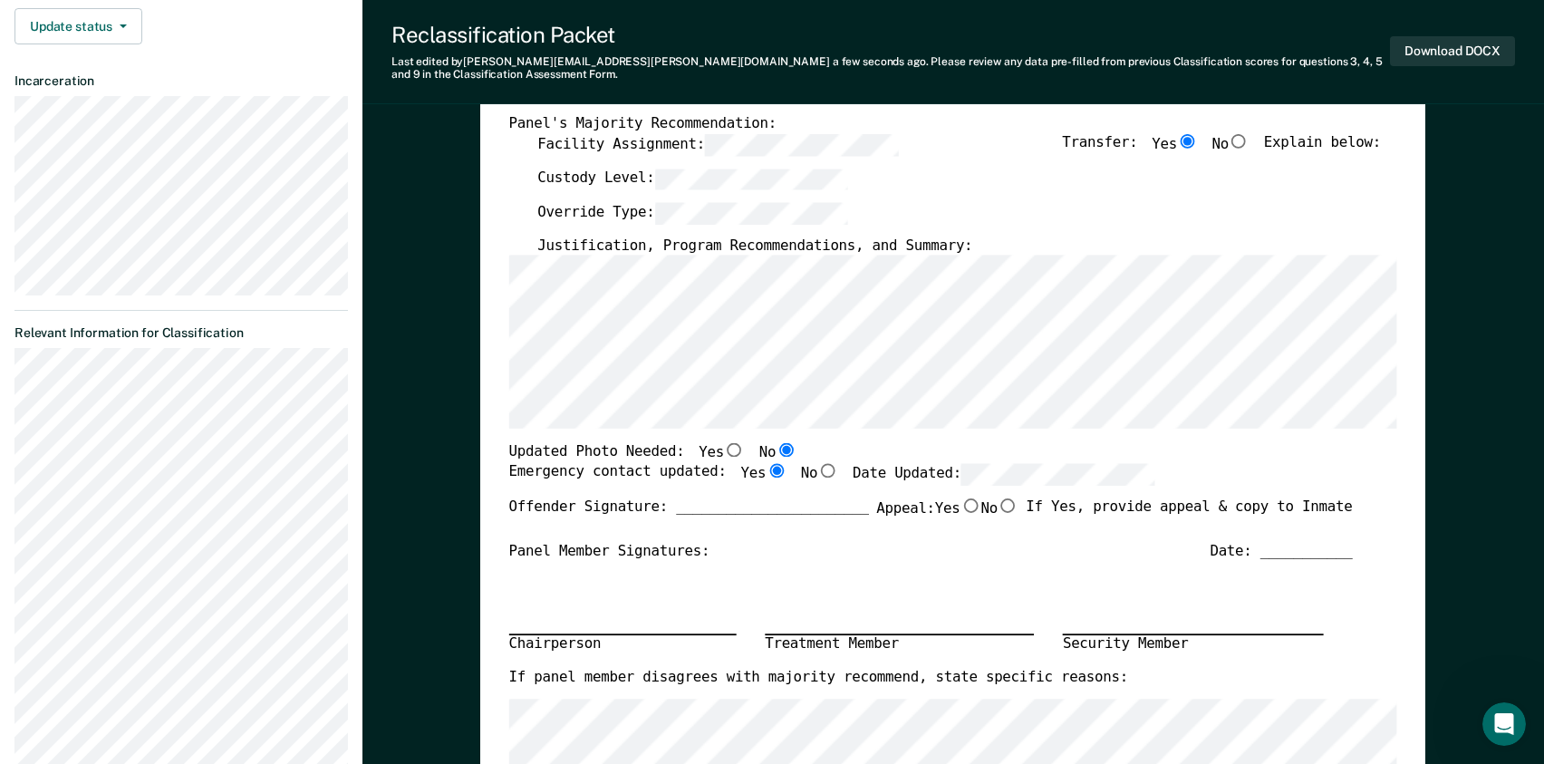
radio input "true"
click at [1186, 450] on div "Updated Photo Needed: Yes No" at bounding box center [930, 453] width 843 height 20
click at [998, 497] on input "No" at bounding box center [1007, 504] width 21 height 14
type textarea "x"
radio input "true"
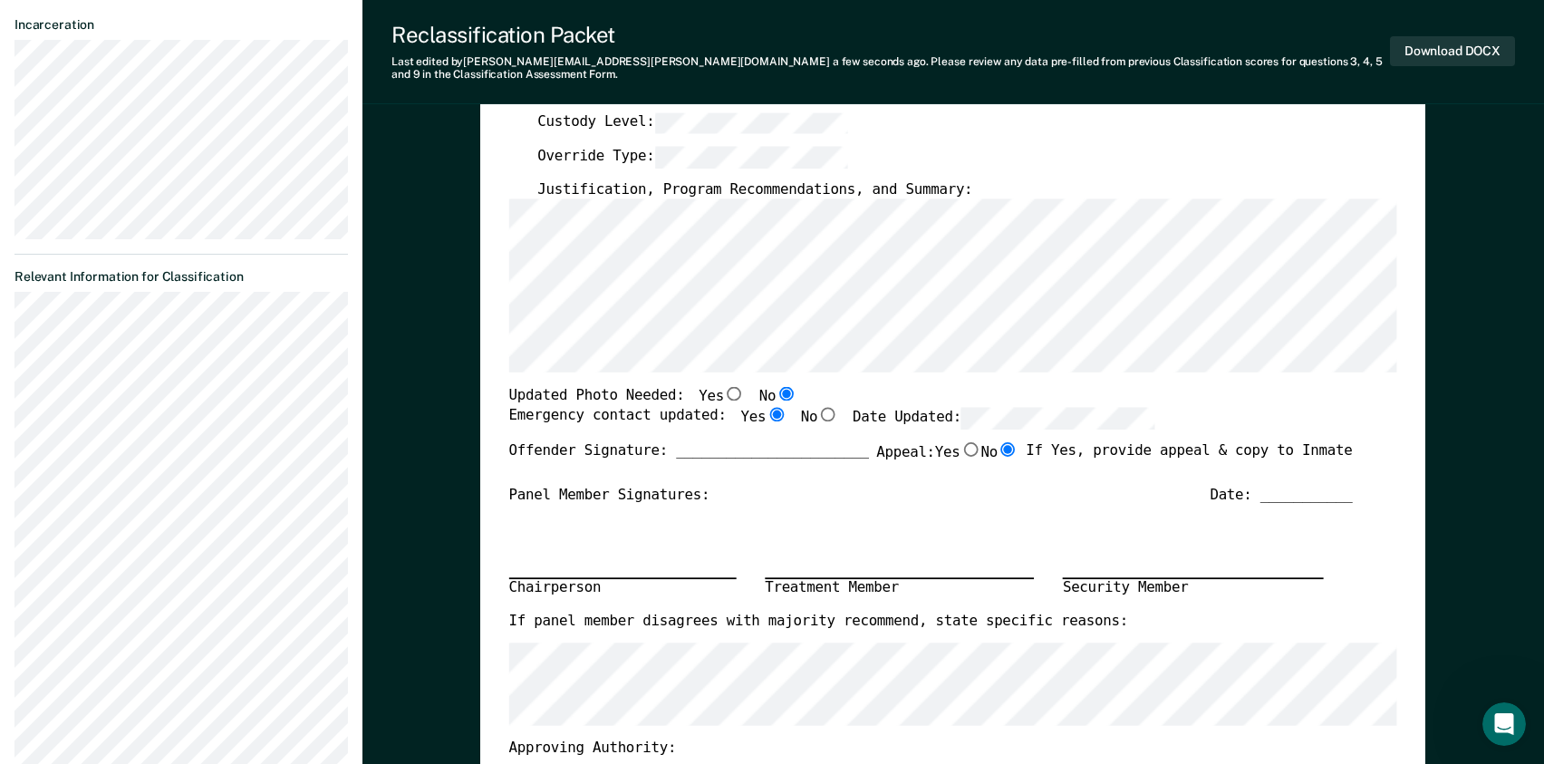
scroll to position [453, 0]
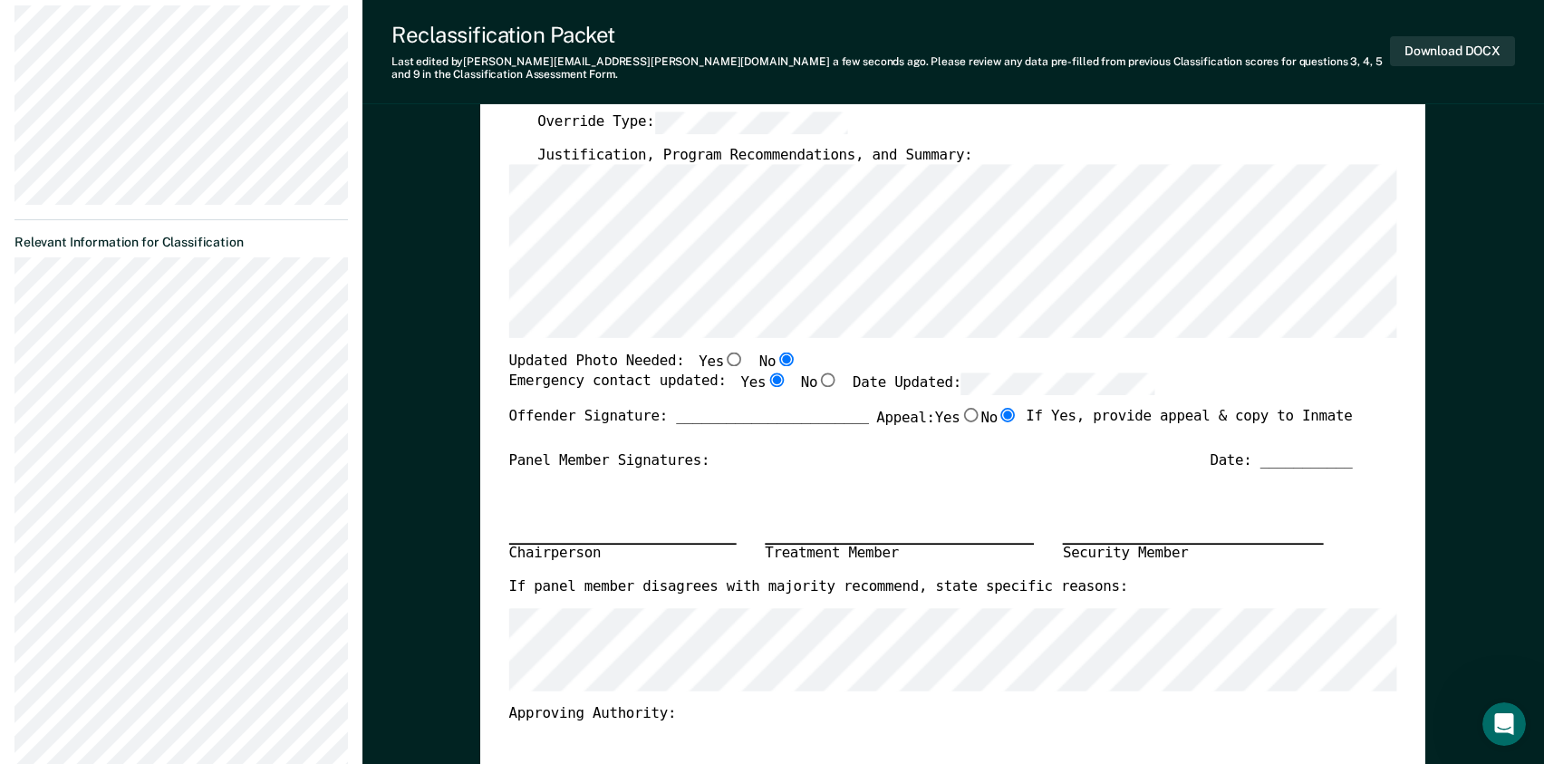
click at [763, 711] on div "Approving Authority:" at bounding box center [930, 715] width 843 height 19
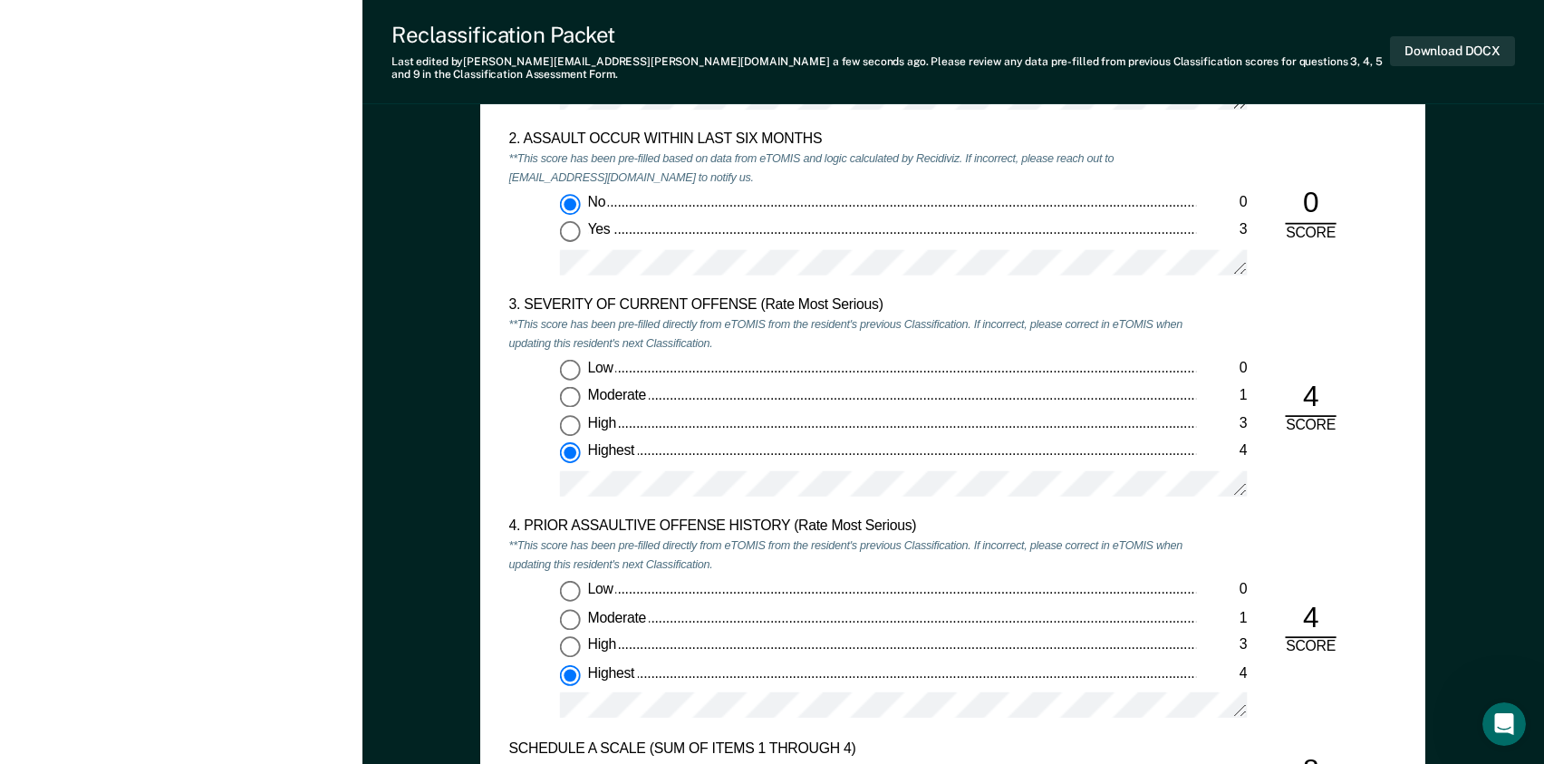
scroll to position [1812, 0]
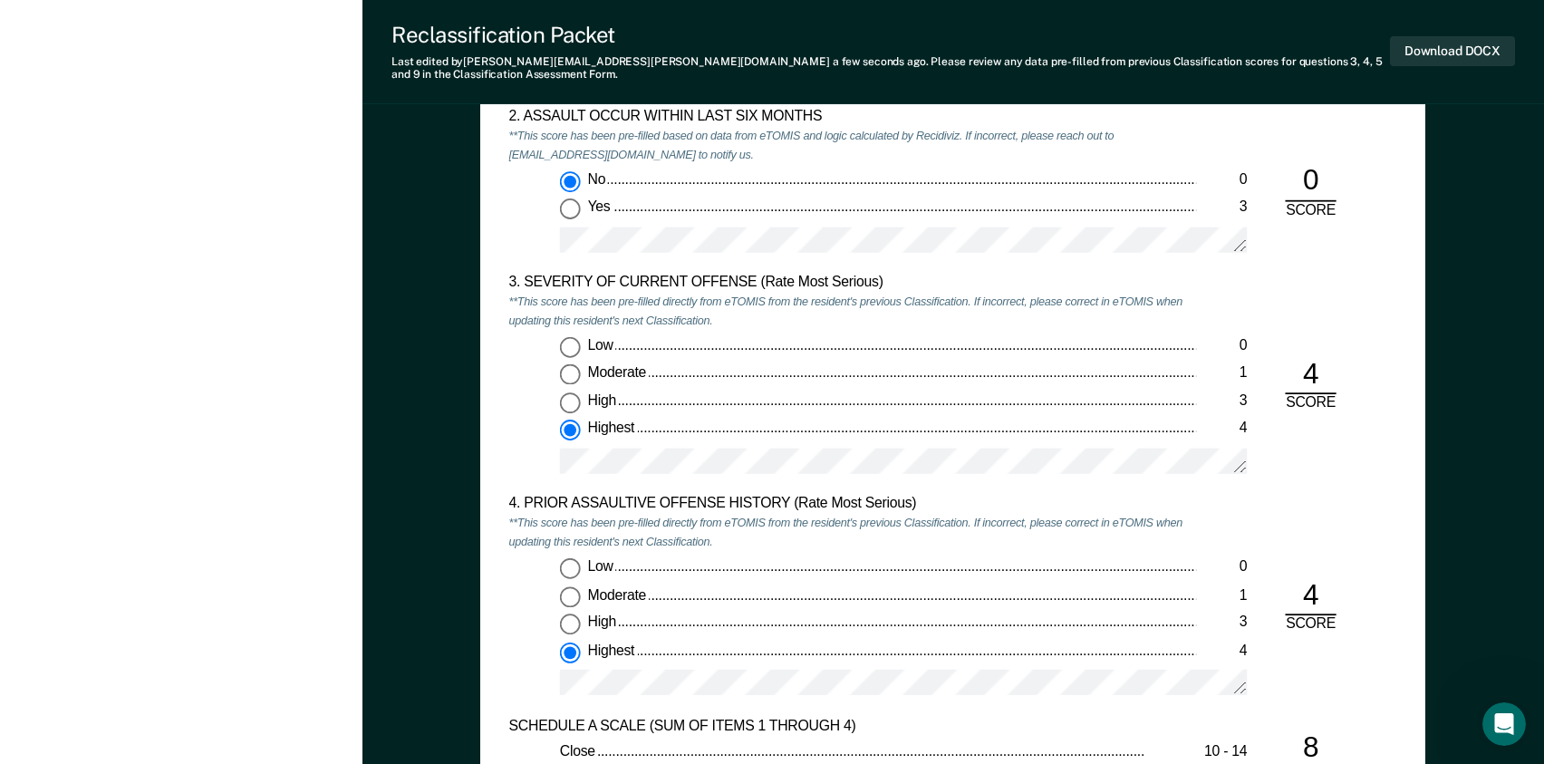
click at [1353, 517] on div "4. PRIOR ASSAULTIVE OFFENSE HISTORY (Rate Most Serious) **This score has been p…" at bounding box center [953, 605] width 888 height 221
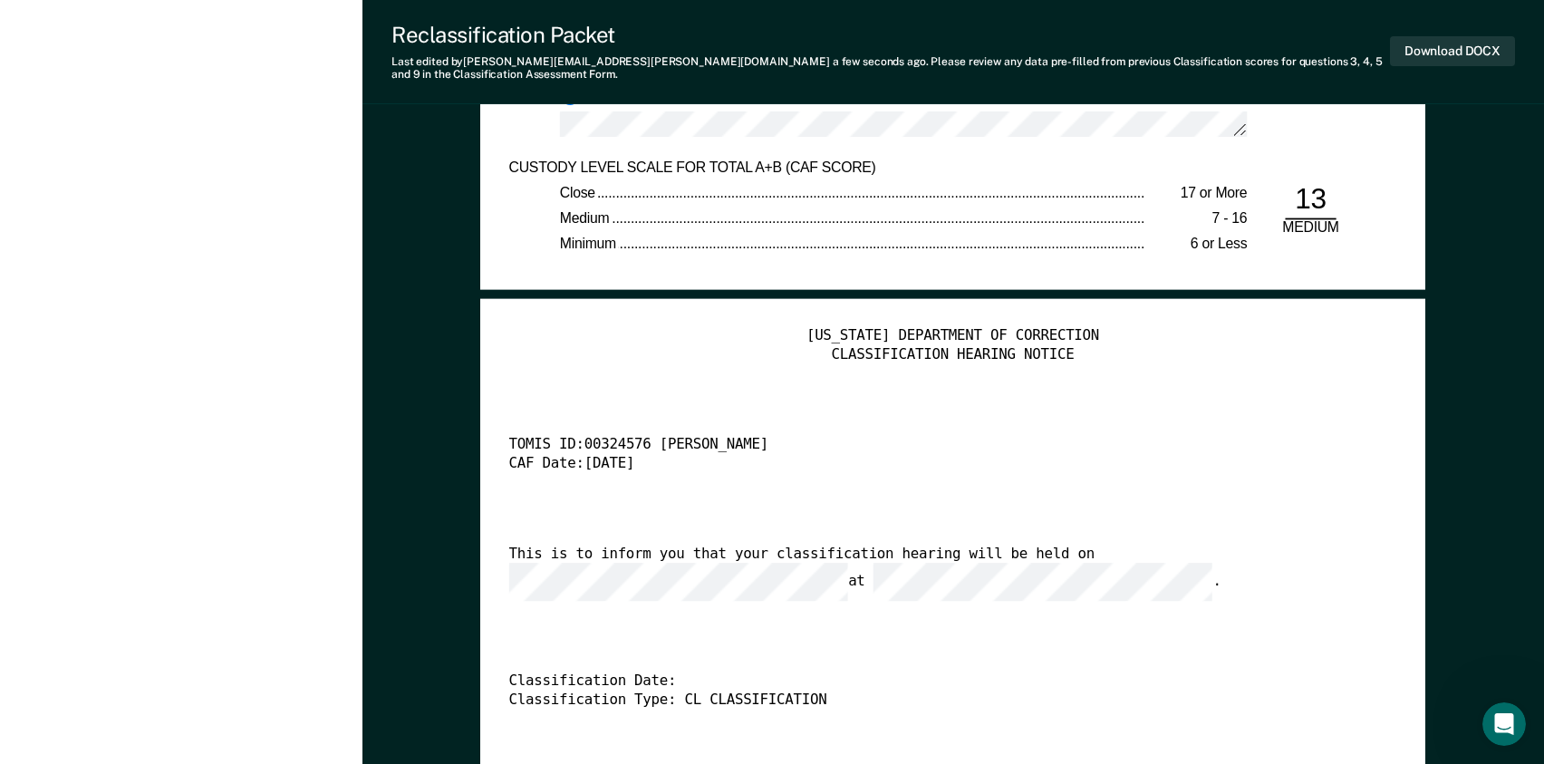
scroll to position [3805, 0]
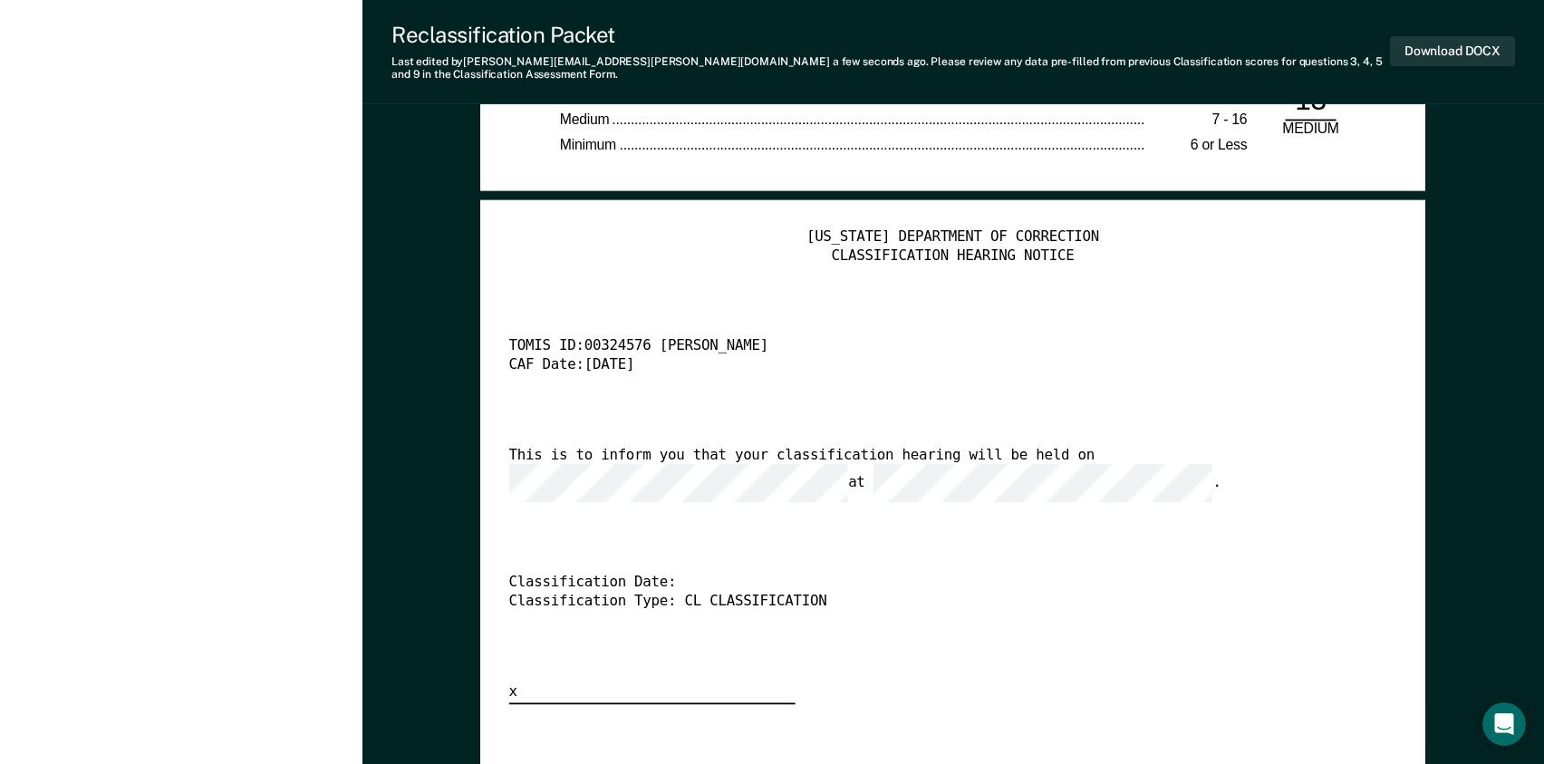
click at [826, 525] on div "[US_STATE] DEPARTMENT OF CORRECTION CLASSIFICATION HEARING NOTICE TOMIS ID: 003…" at bounding box center [953, 465] width 888 height 475
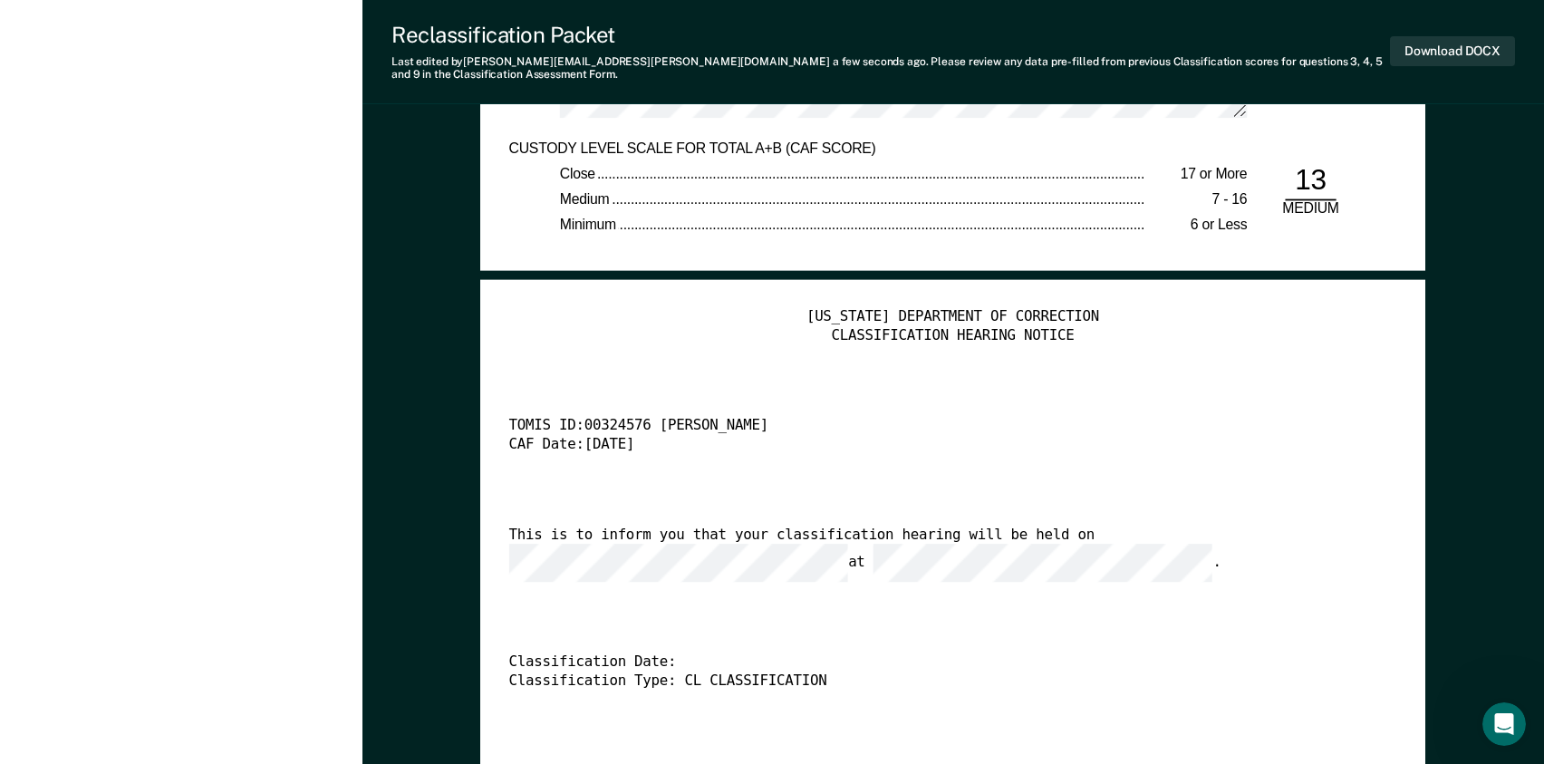
scroll to position [3696, 0]
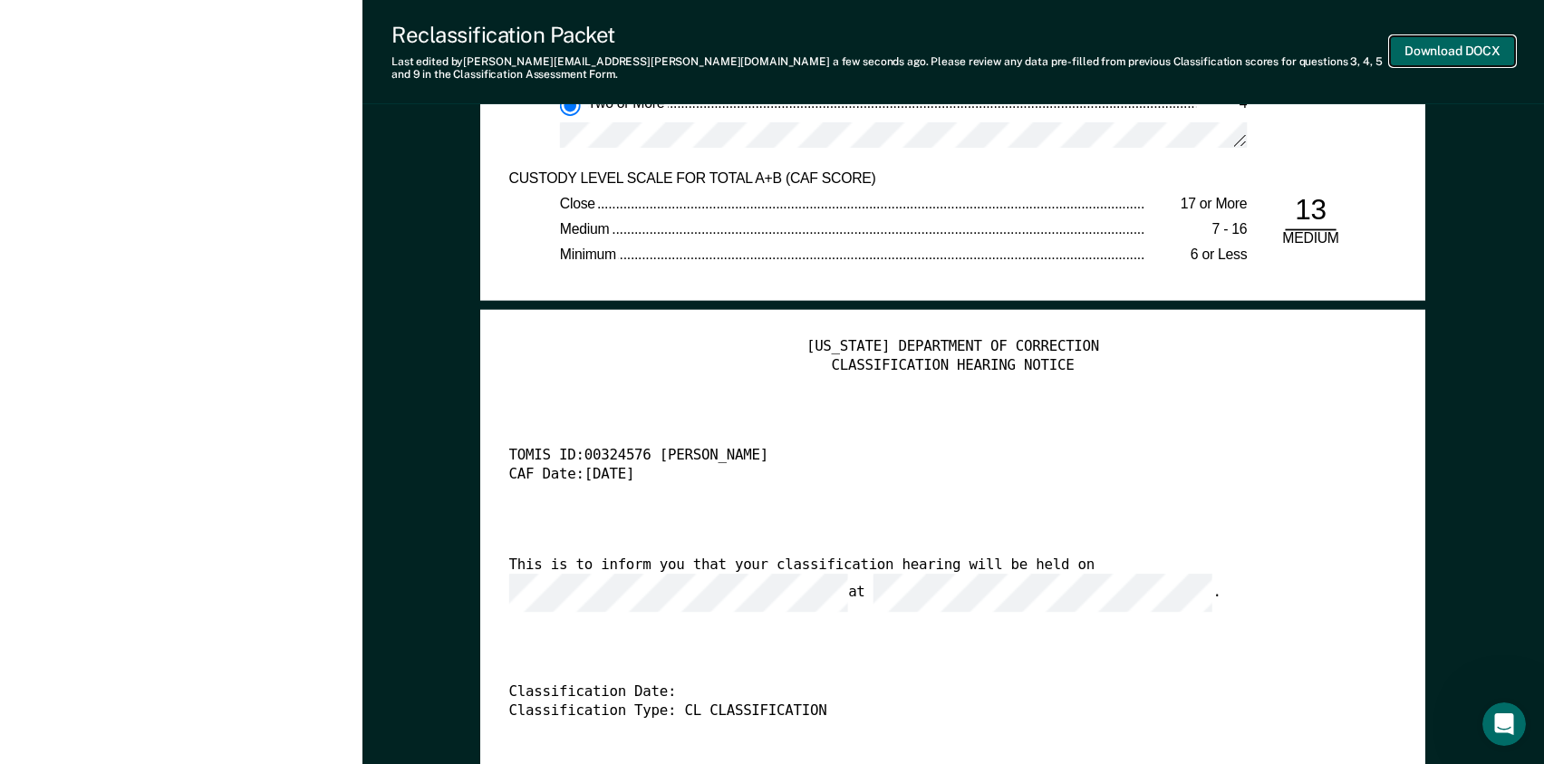
click at [1446, 44] on button "Download DOCX" at bounding box center [1452, 51] width 125 height 30
type textarea "x"
click at [1256, 466] on div "CAF Date: [DATE]" at bounding box center [930, 475] width 843 height 19
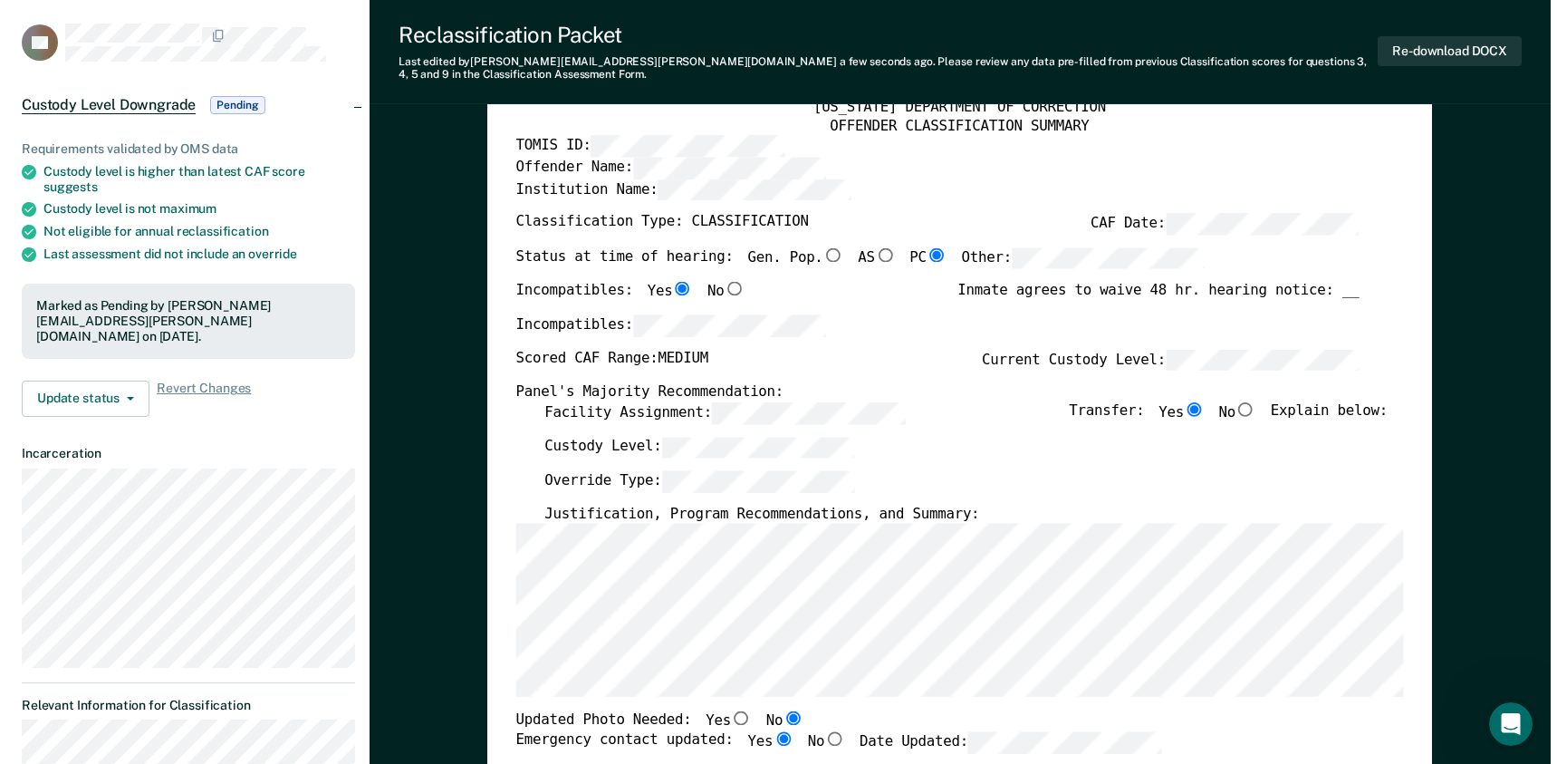
scroll to position [0, 0]
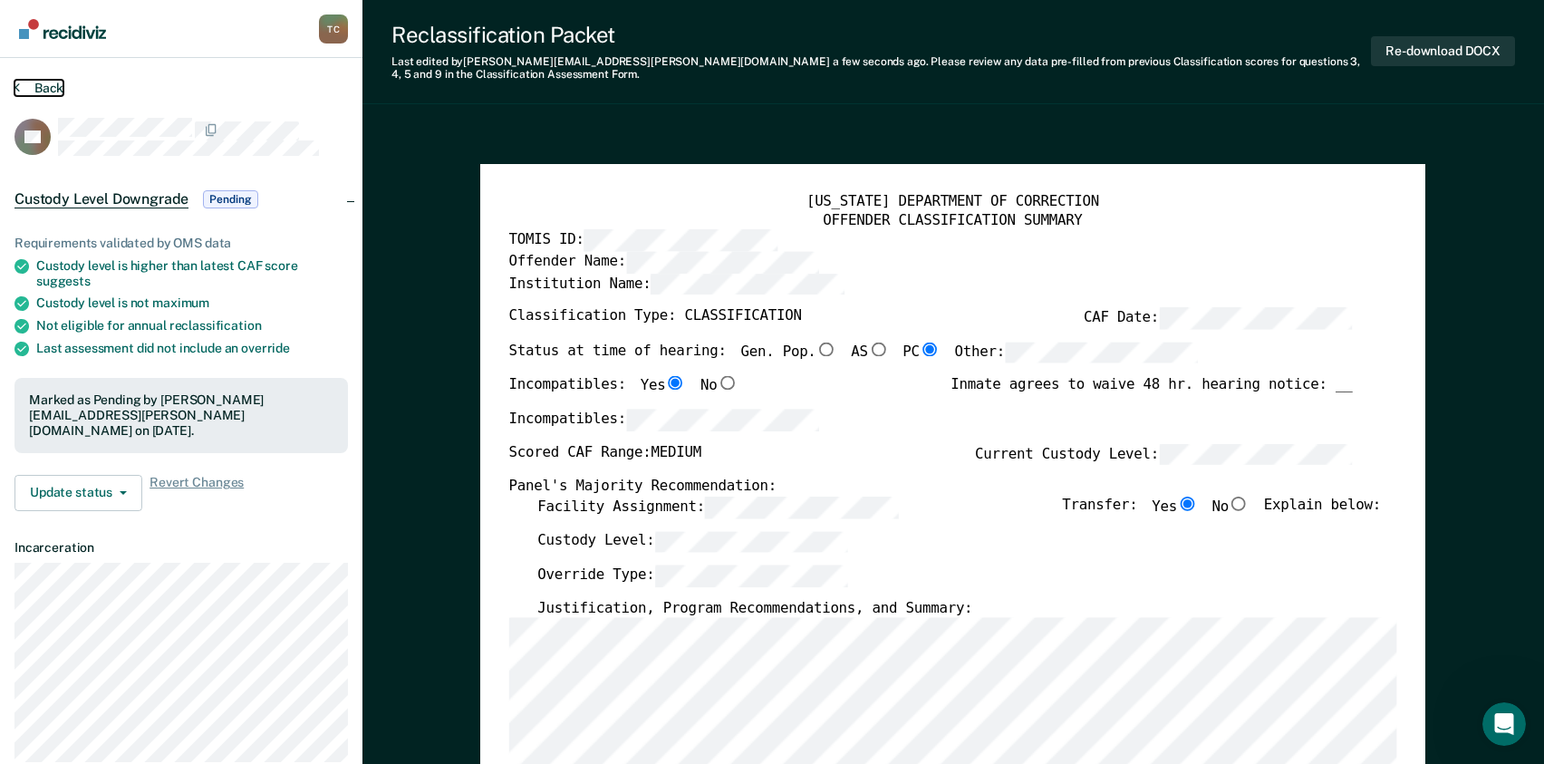
click at [41, 83] on button "Back" at bounding box center [38, 88] width 49 height 16
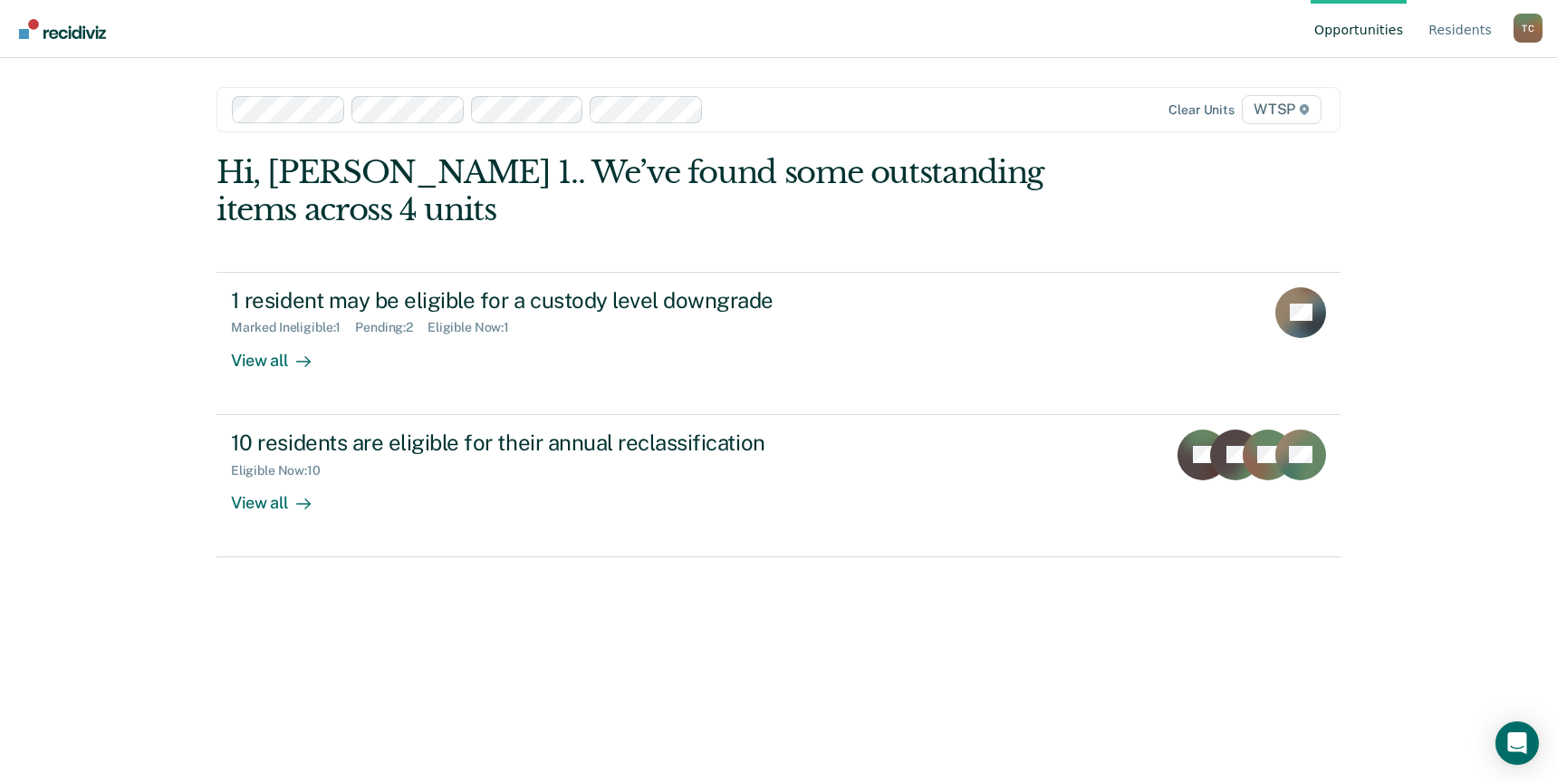
click at [114, 562] on div "Opportunities Resident s [PERSON_NAME] 1. [PERSON_NAME] Profile How it works Lo…" at bounding box center [778, 391] width 1557 height 783
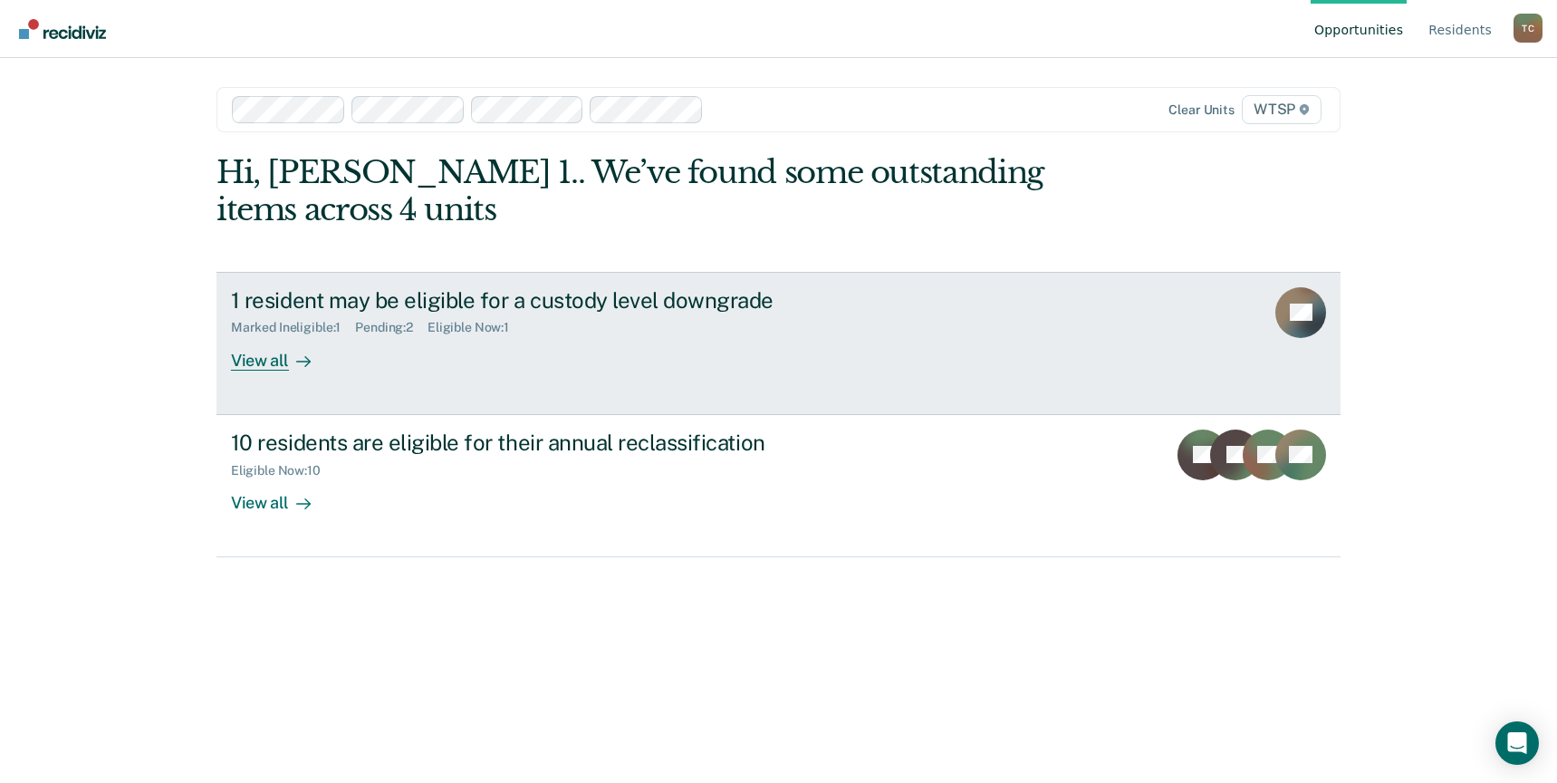
click at [1314, 325] on icon at bounding box center [1321, 308] width 61 height 72
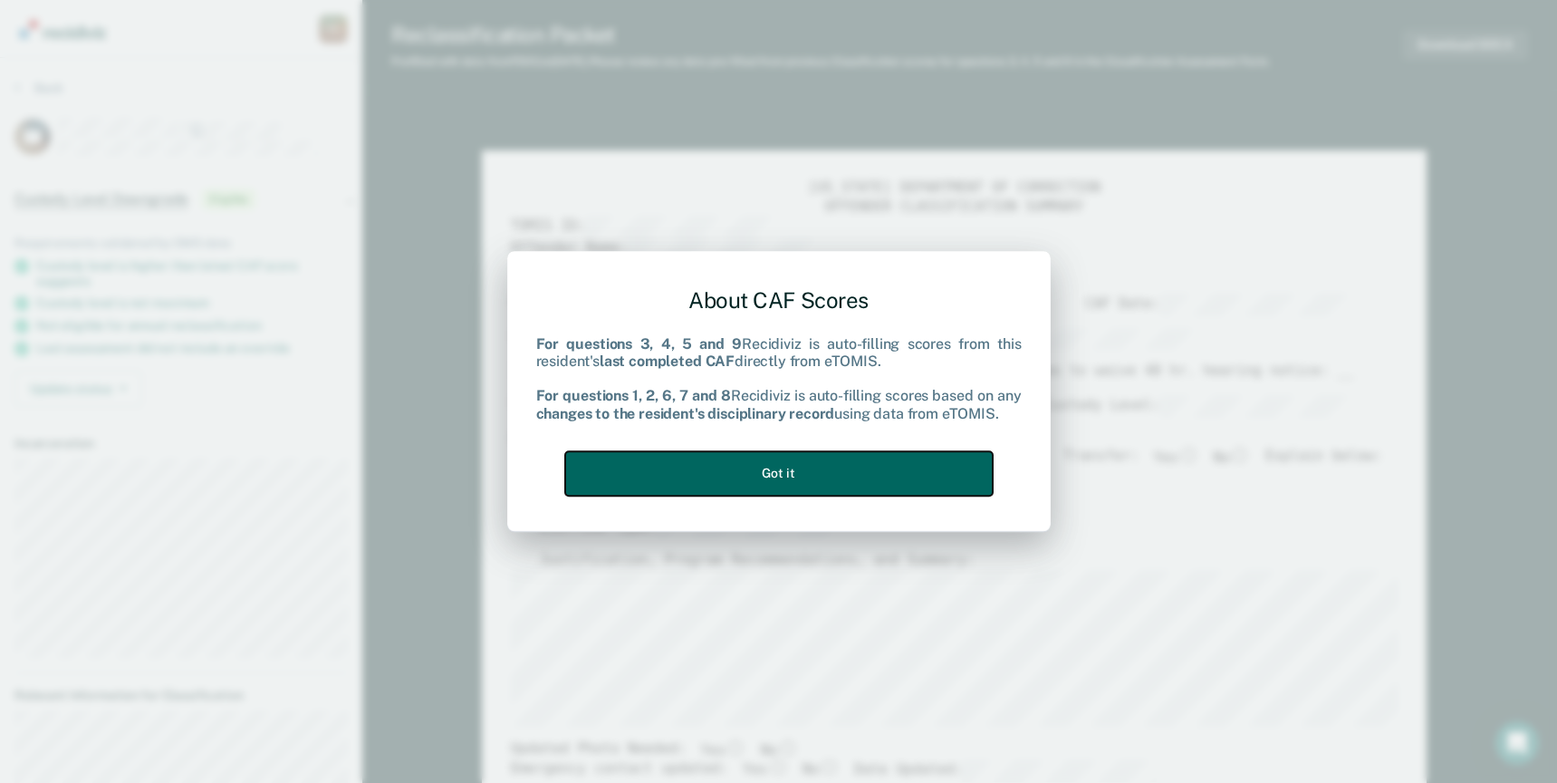
click at [788, 479] on button "Got it" at bounding box center [779, 473] width 428 height 44
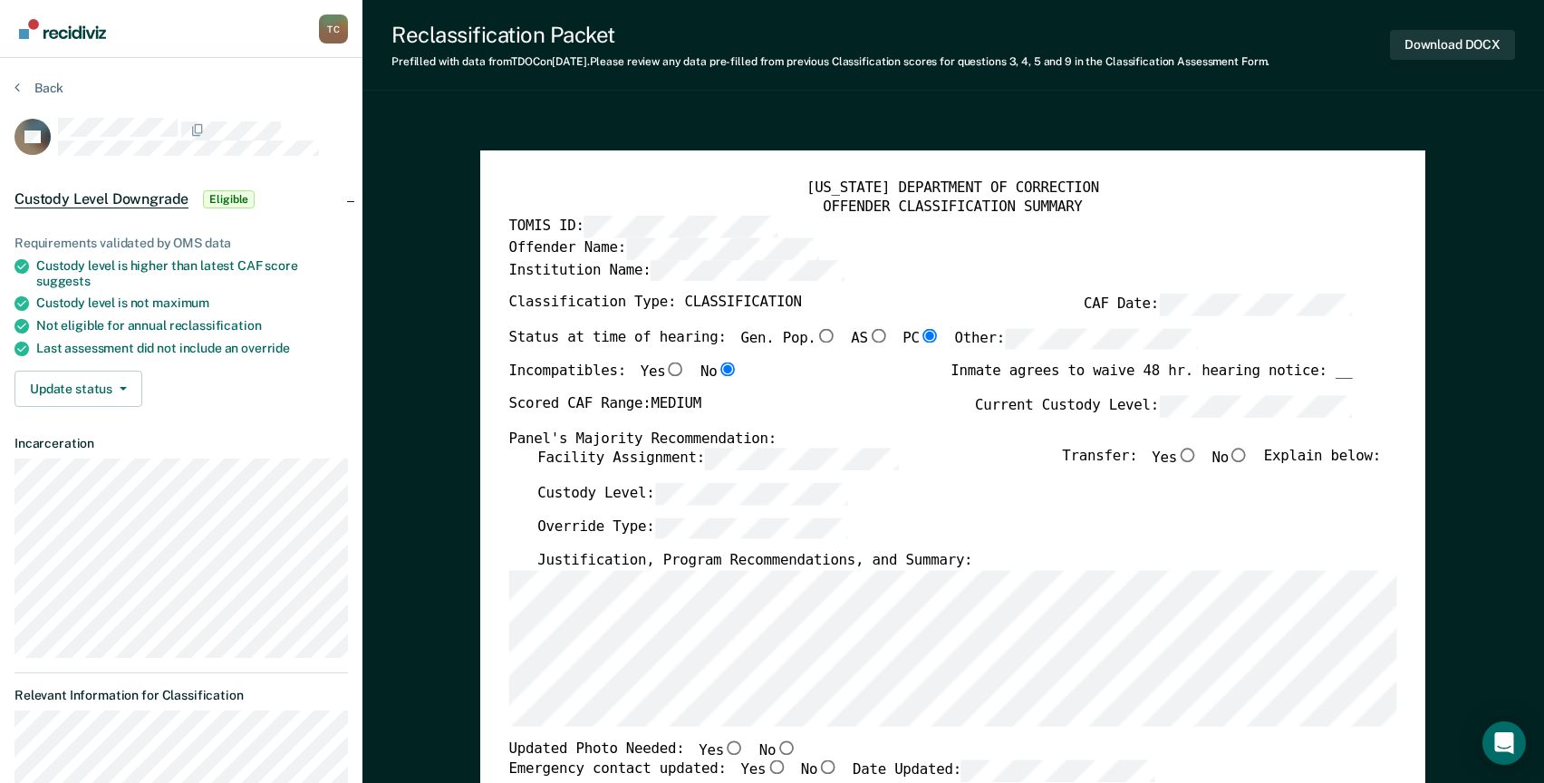
click at [1194, 456] on input "Yes" at bounding box center [1187, 455] width 21 height 14
type textarea "x"
radio input "true"
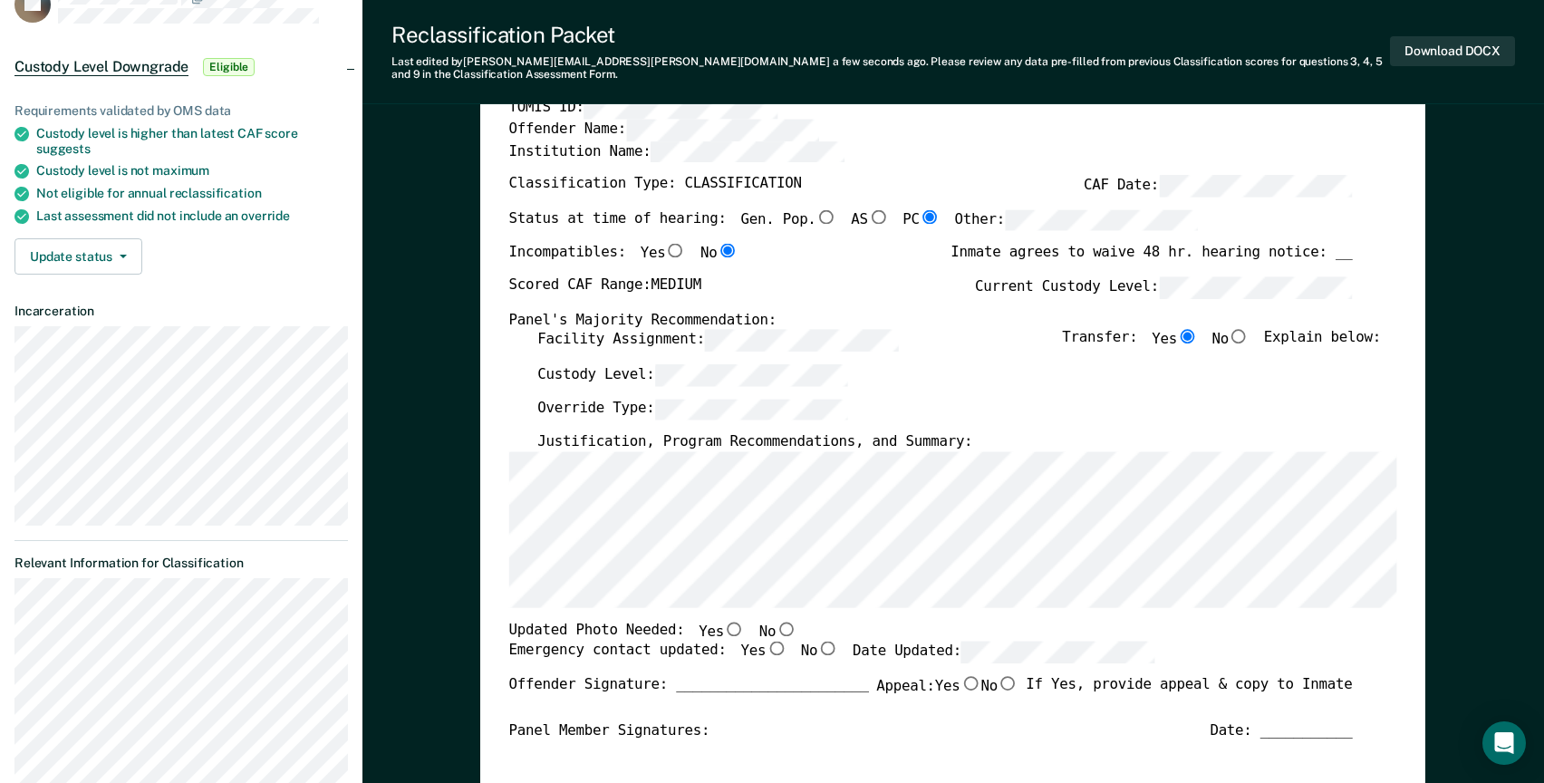
scroll to position [181, 0]
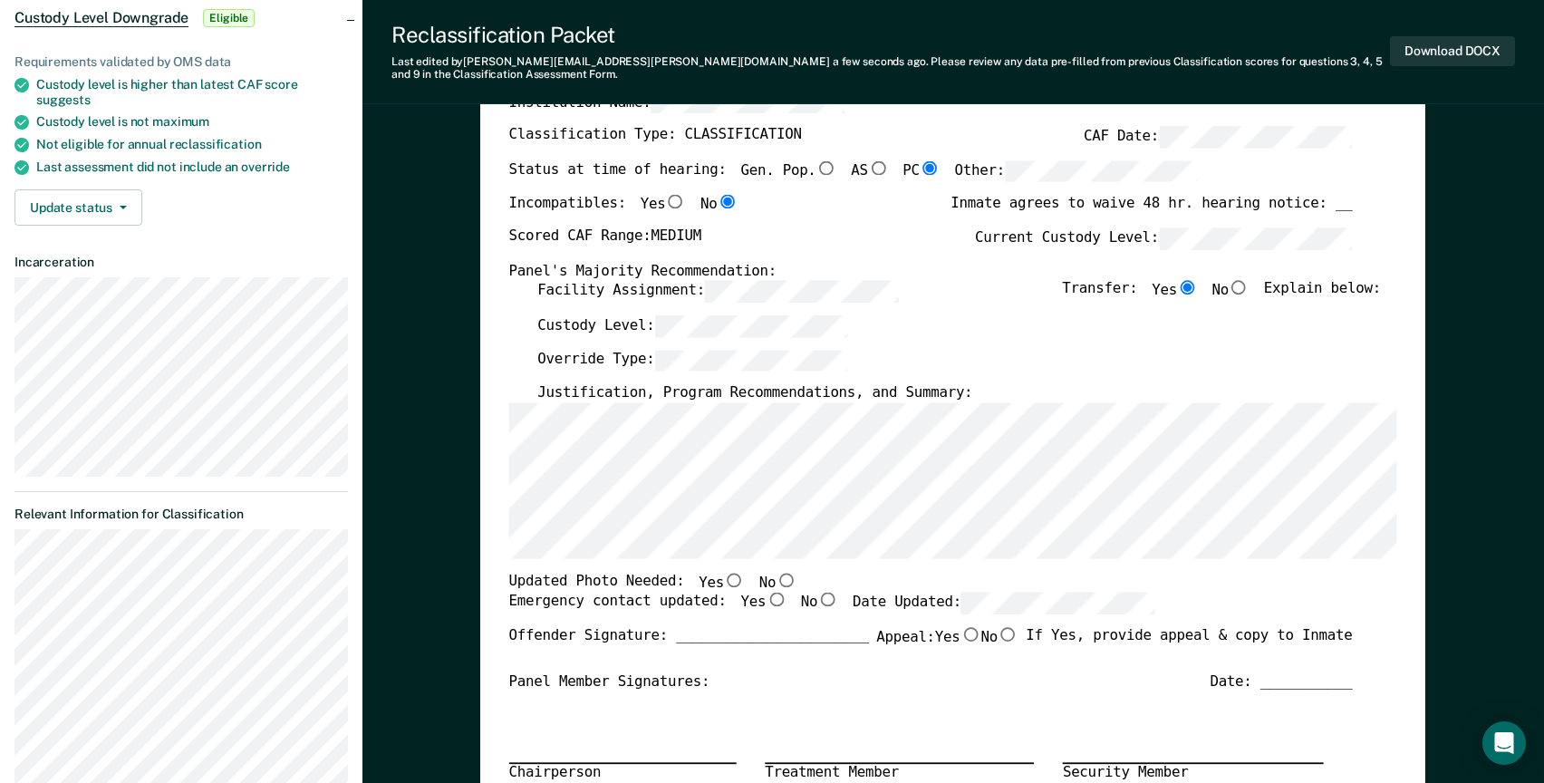
click at [776, 573] on input "No" at bounding box center [786, 580] width 21 height 14
type textarea "x"
radio input "true"
click at [766, 593] on input "Yes" at bounding box center [776, 600] width 21 height 14
type textarea "x"
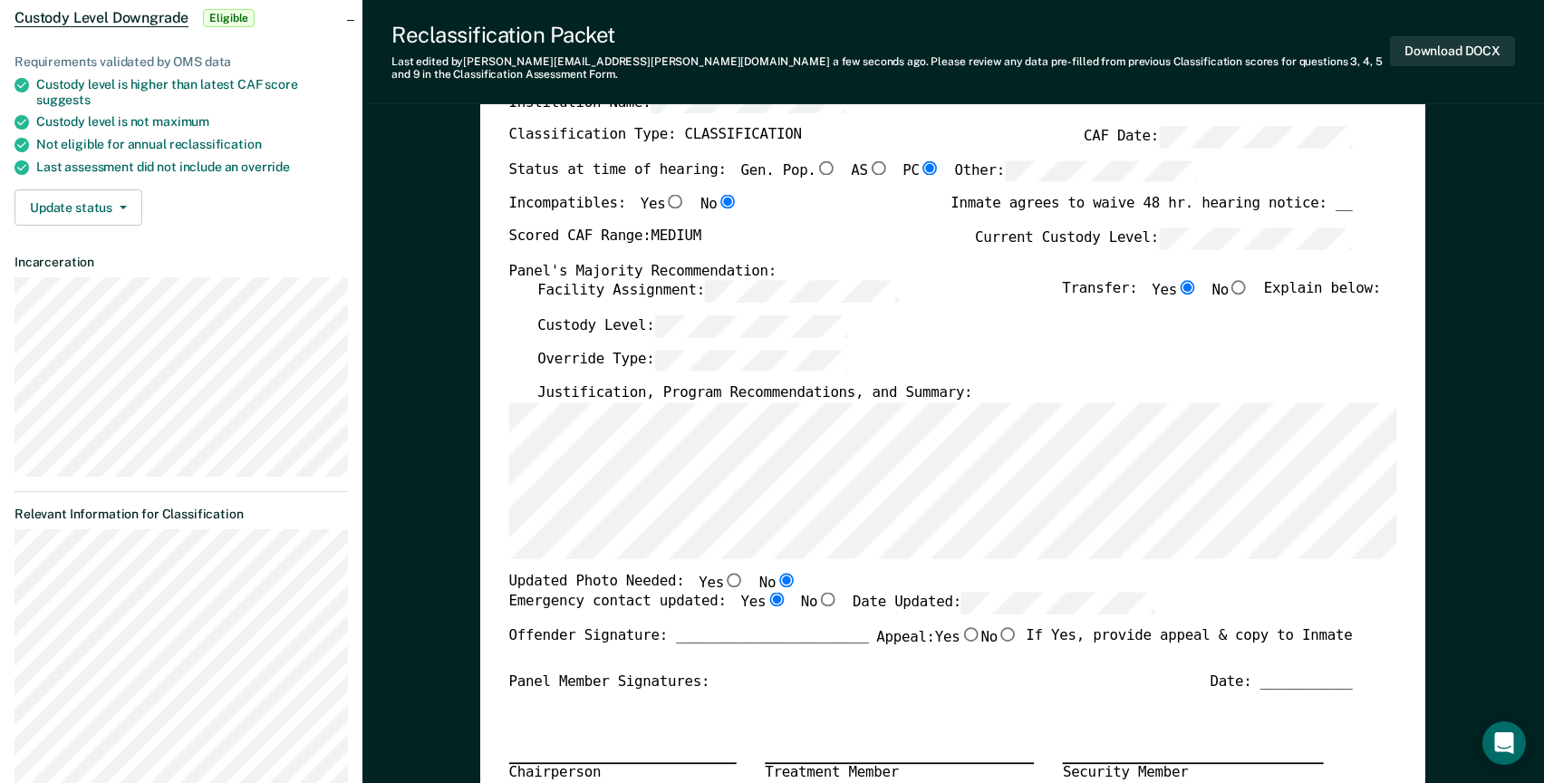
radio input "true"
click at [1186, 573] on div "Updated Photo Needed: Yes No" at bounding box center [930, 583] width 843 height 20
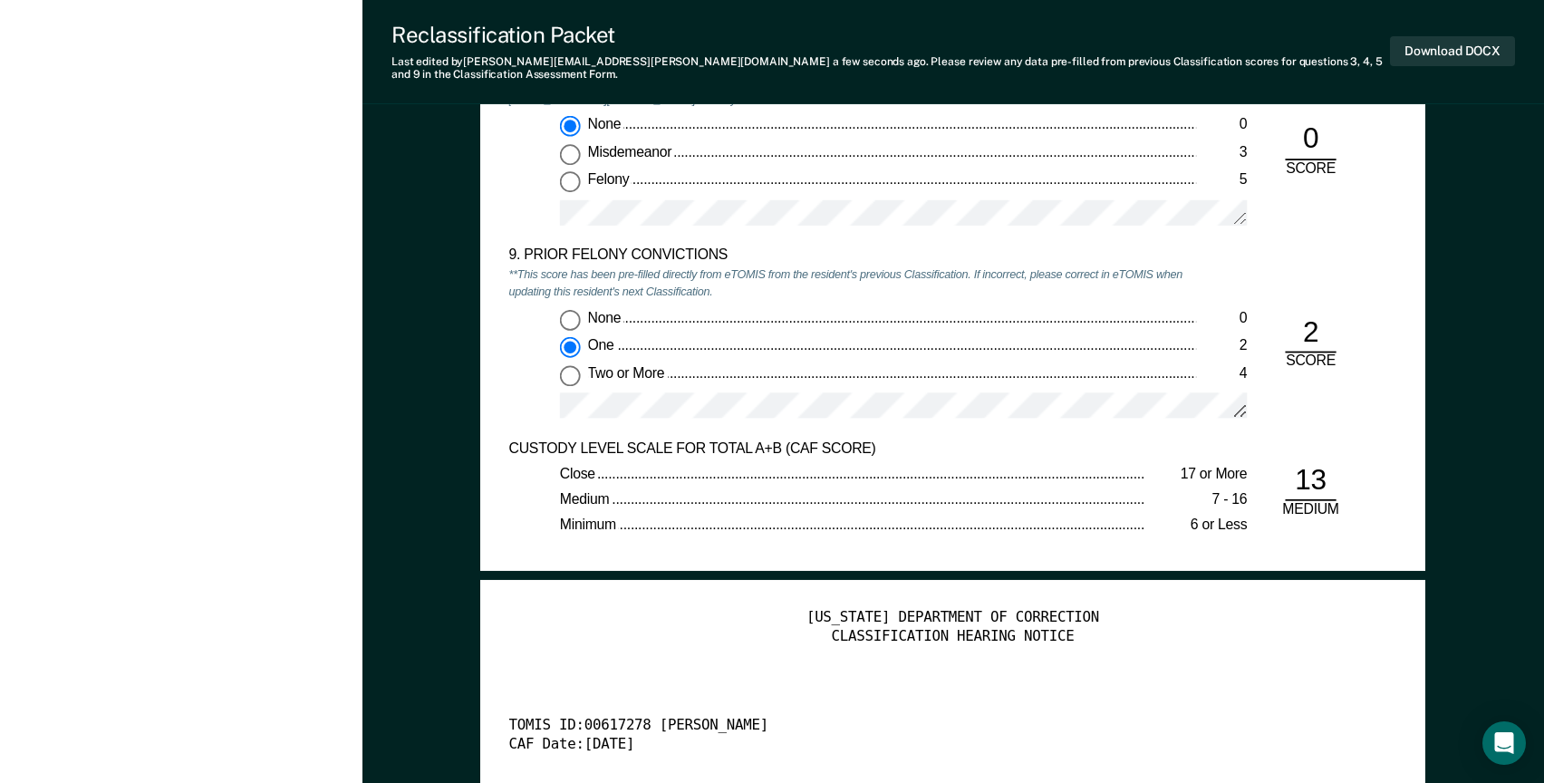
scroll to position [3715, 0]
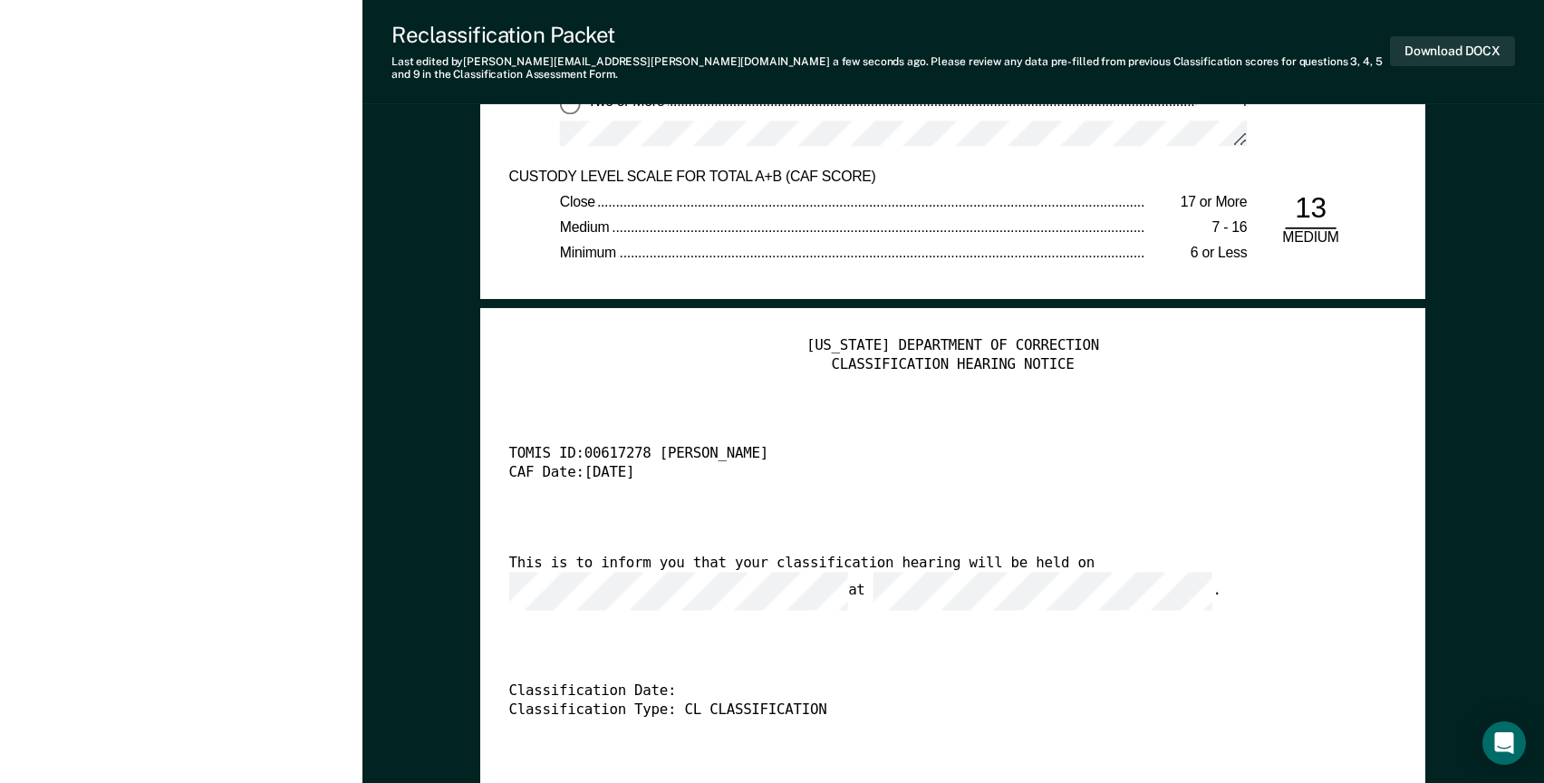
click at [893, 612] on div "TENNESSEE DEPARTMENT OF CORRECTION CLASSIFICATION HEARING NOTICE TOMIS ID: 0061…" at bounding box center [953, 574] width 888 height 475
click at [1439, 42] on button "Download DOCX" at bounding box center [1452, 51] width 125 height 30
type textarea "x"
click at [1226, 701] on div "Classification Type: CL CLASSIFICATION" at bounding box center [930, 710] width 843 height 19
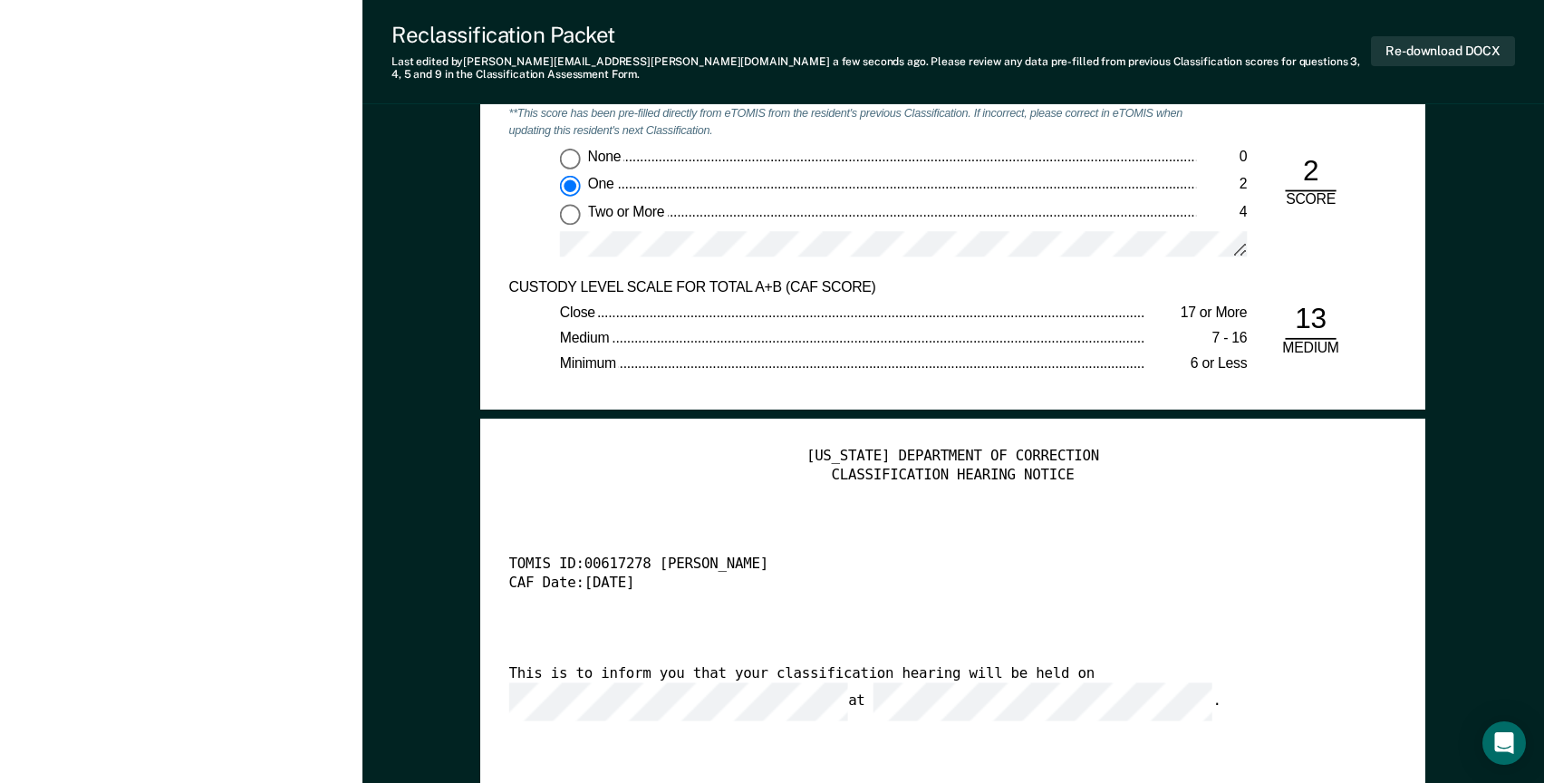
scroll to position [3443, 0]
